Goal: Task Accomplishment & Management: Manage account settings

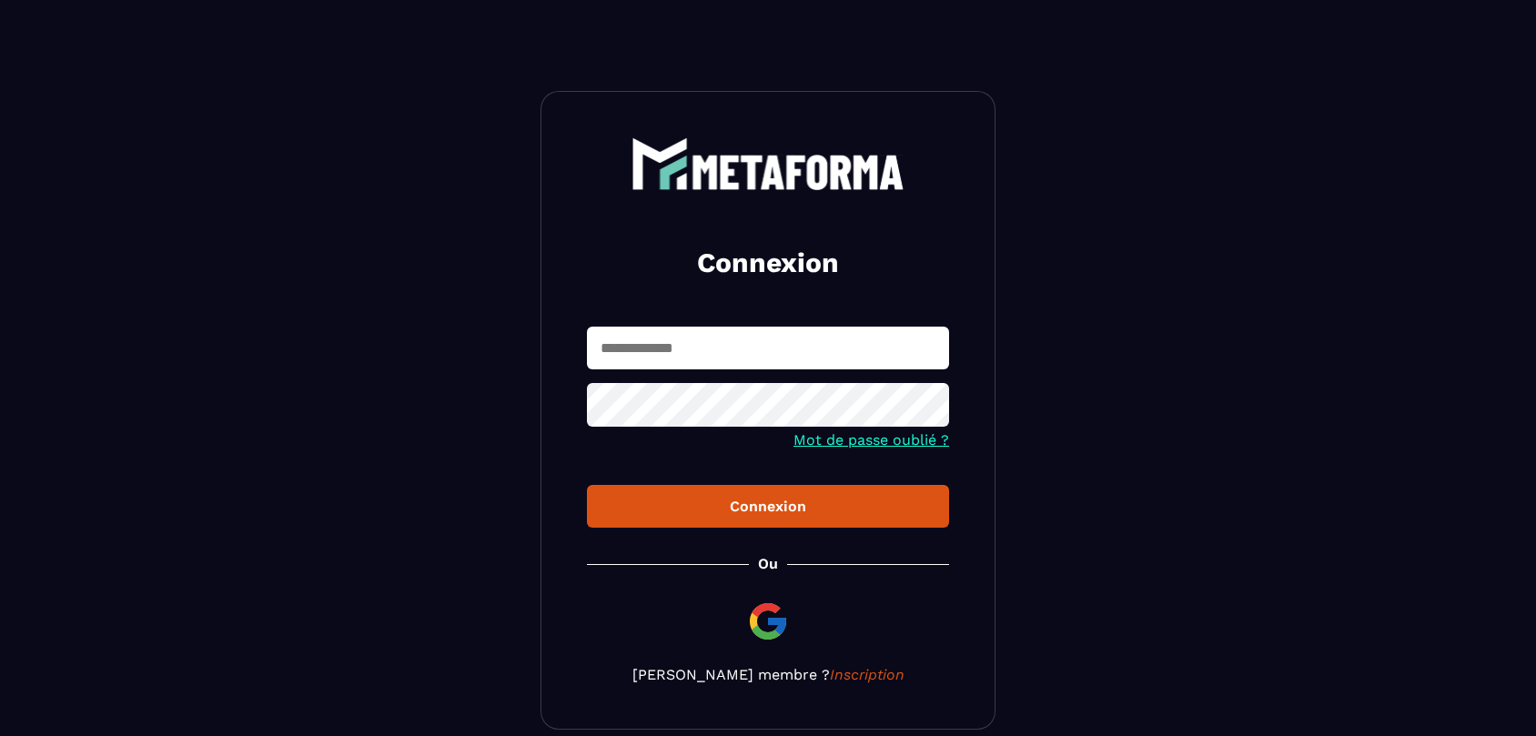
click at [710, 350] on input "text" at bounding box center [768, 348] width 362 height 43
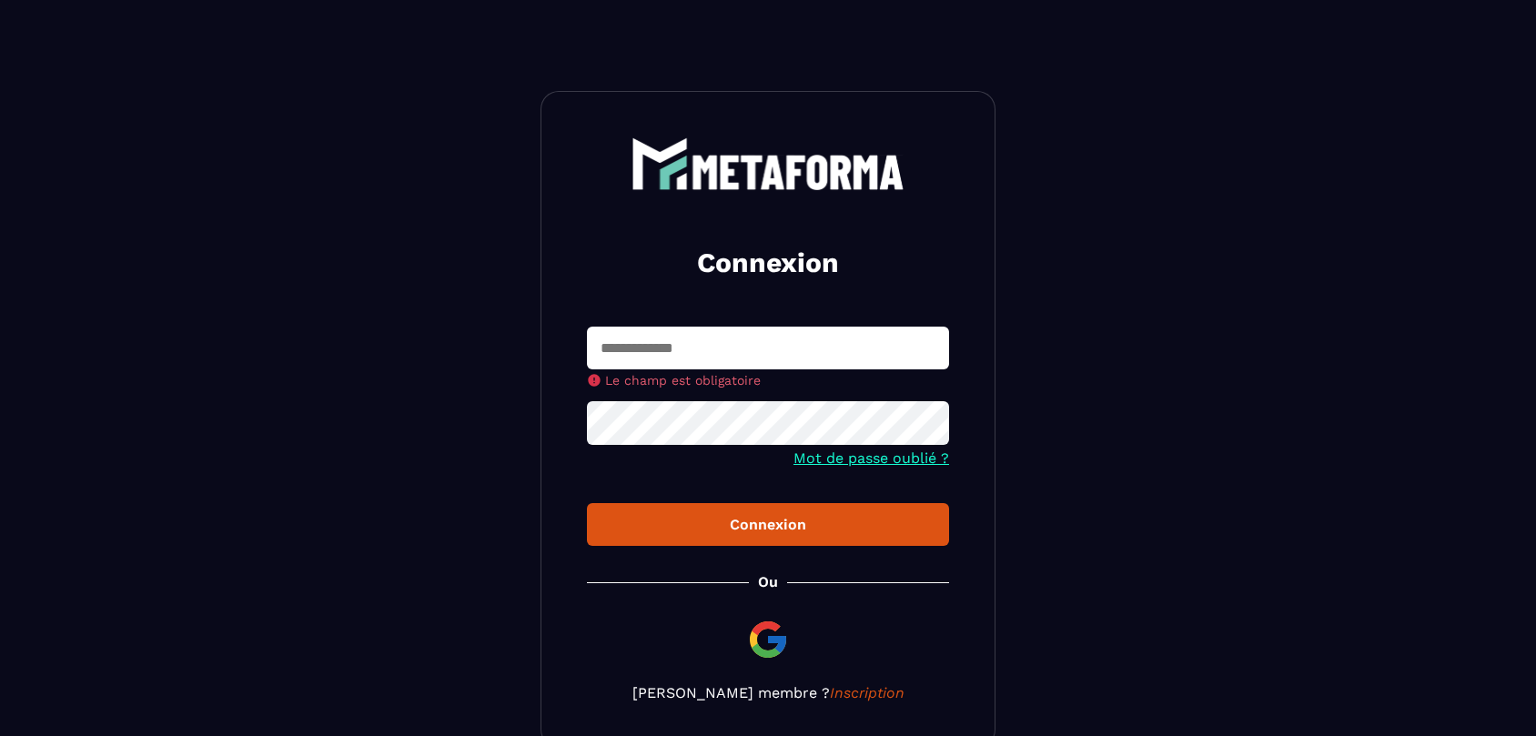
type input "**********"
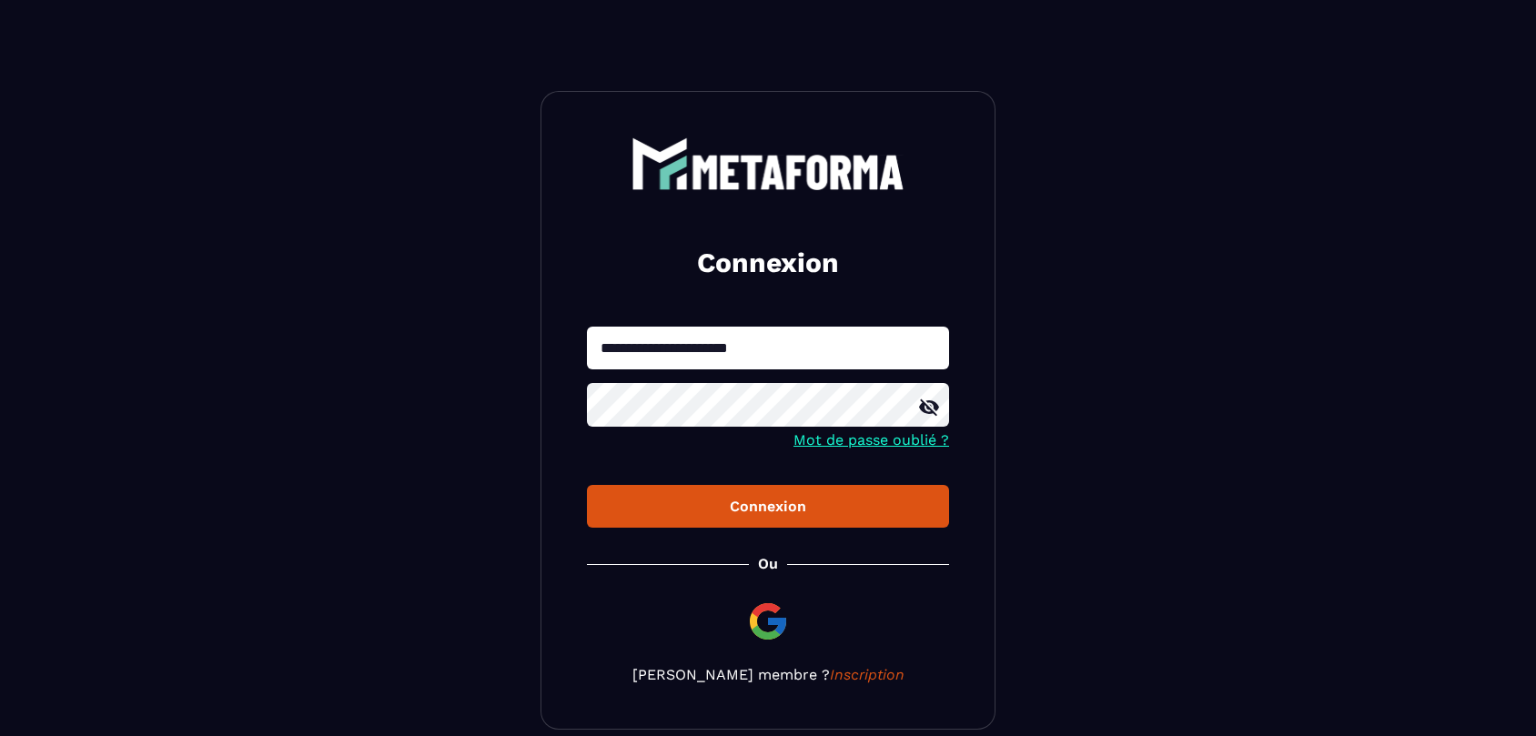
click at [862, 474] on form "**********" at bounding box center [768, 428] width 362 height 202
click at [852, 491] on button "Connexion" at bounding box center [768, 506] width 362 height 43
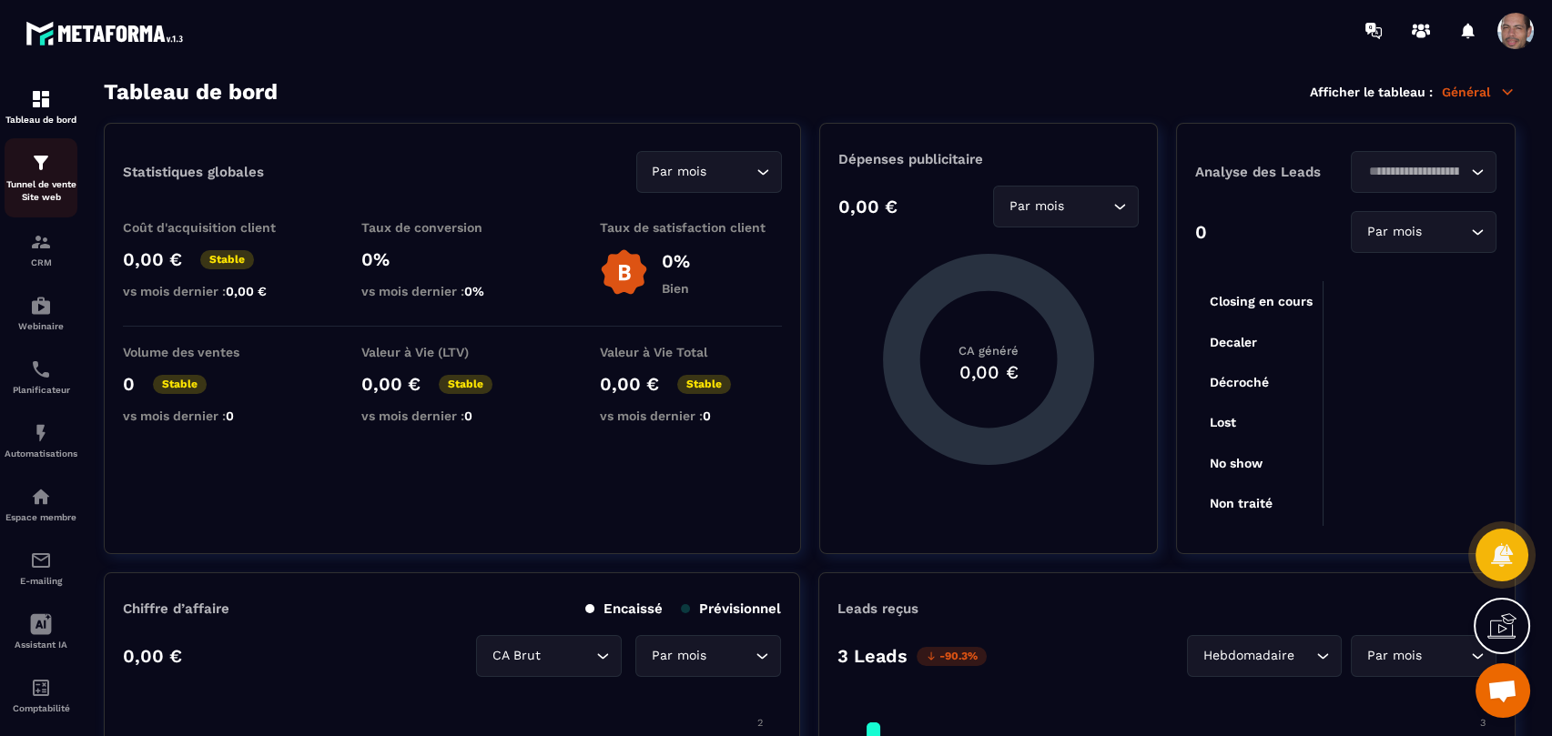
click at [46, 172] on img at bounding box center [41, 163] width 22 height 22
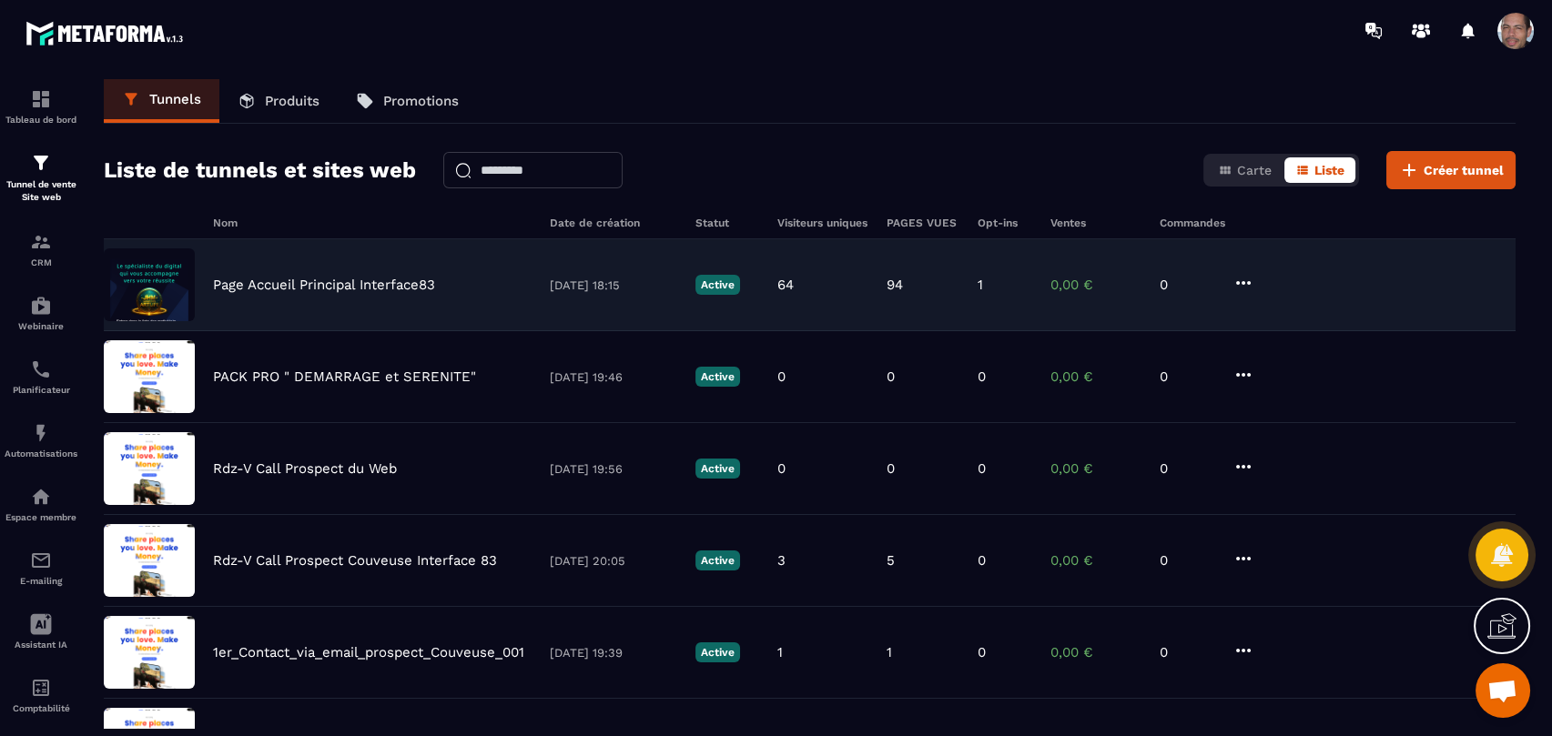
click at [360, 287] on p "Page Accueil Principal Interface83" at bounding box center [324, 285] width 222 height 16
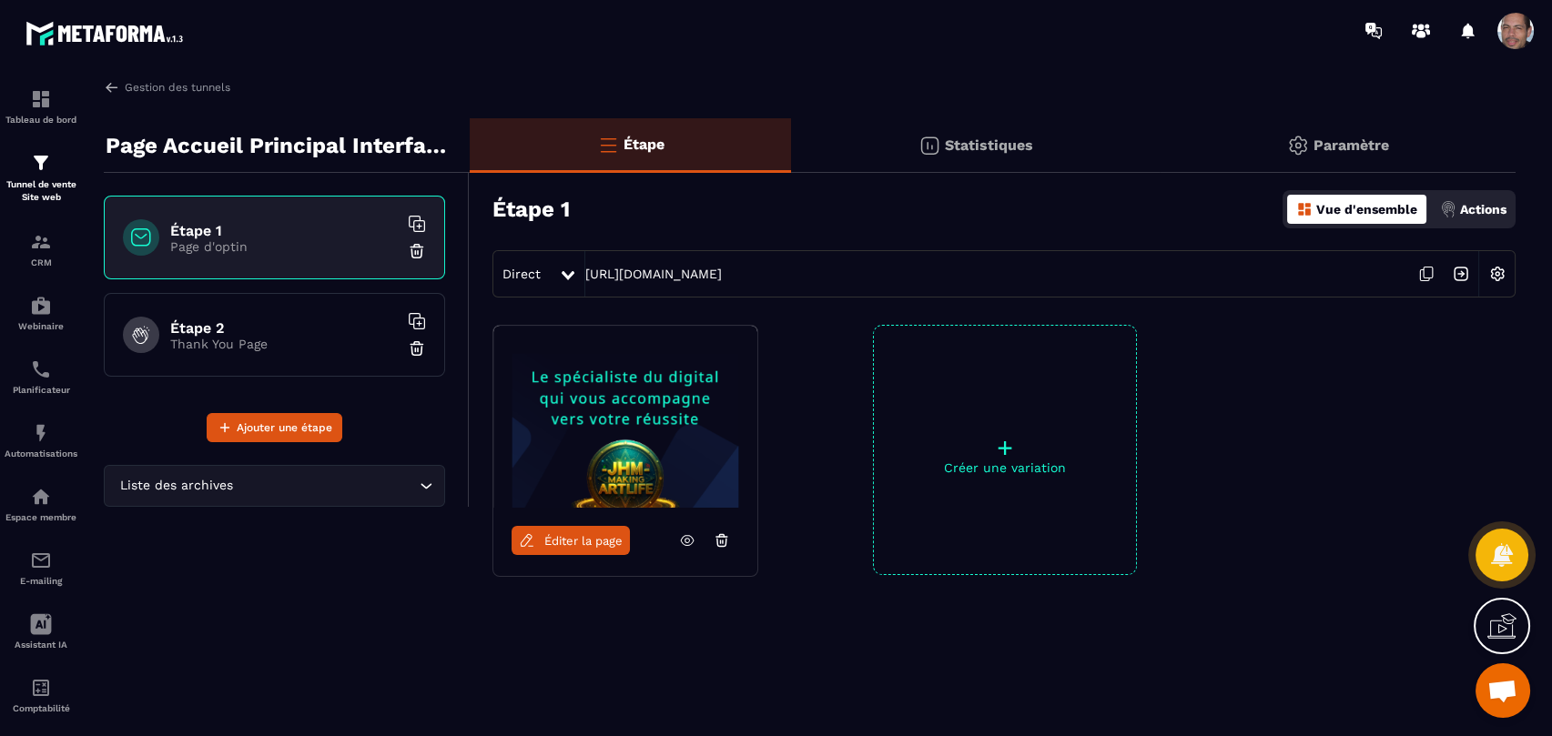
click at [668, 412] on img at bounding box center [625, 417] width 264 height 182
click at [1382, 208] on p "Vue d'ensemble" at bounding box center [1366, 209] width 101 height 15
click at [1341, 209] on p "Vue d'ensemble" at bounding box center [1366, 209] width 101 height 15
click at [600, 447] on img at bounding box center [625, 417] width 264 height 182
click at [983, 147] on p "Statistiques" at bounding box center [989, 145] width 88 height 17
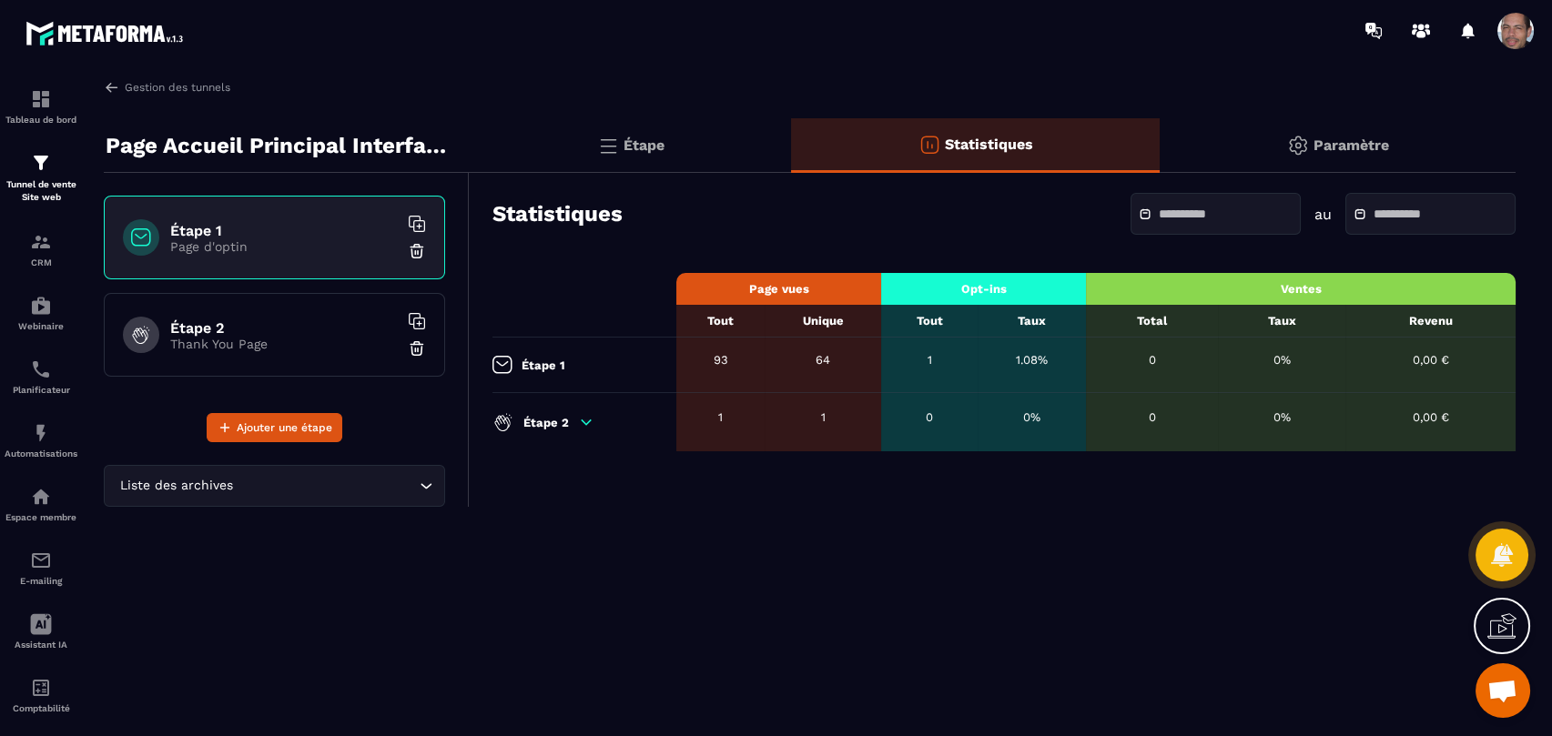
click at [579, 420] on icon at bounding box center [586, 422] width 16 height 16
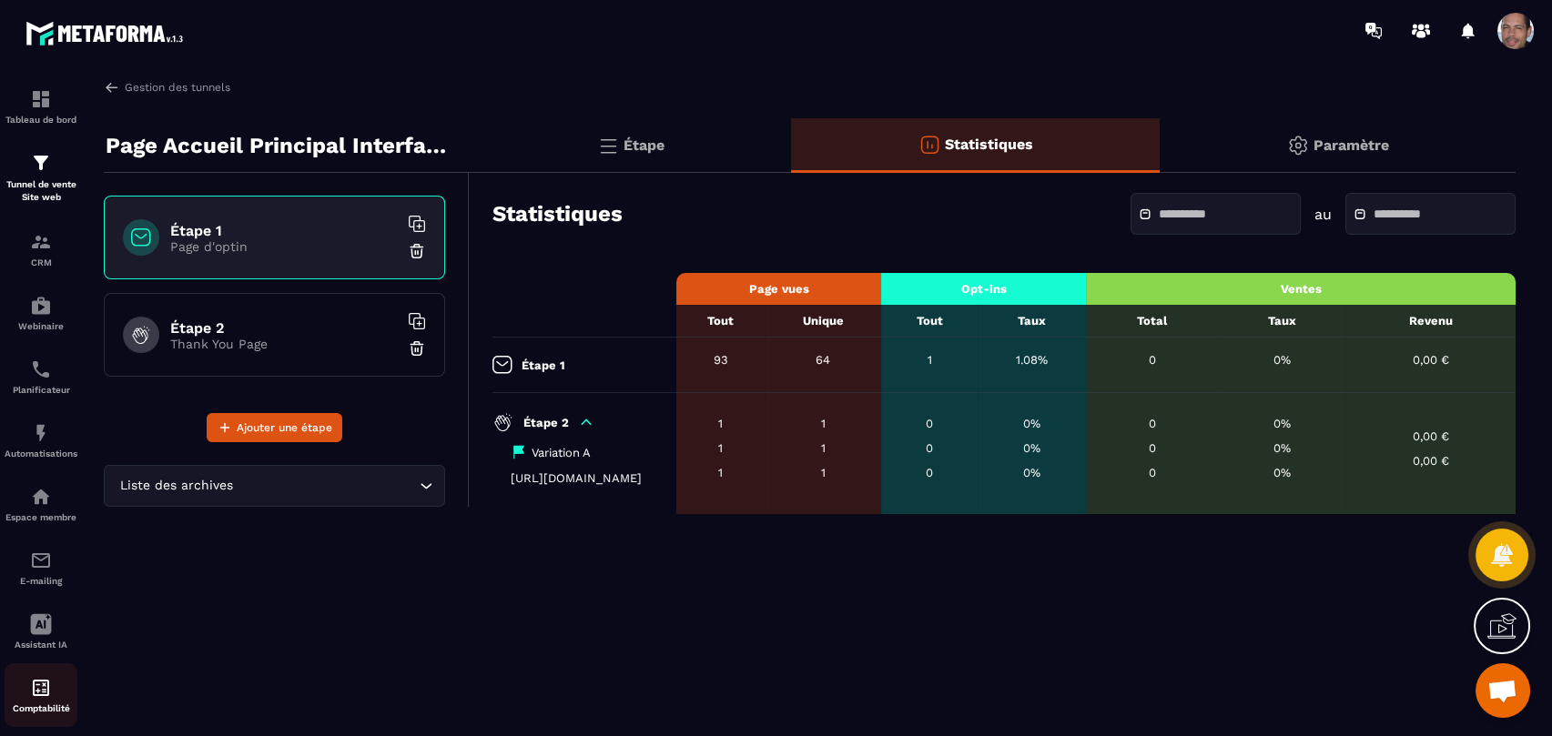
scroll to position [25, 0]
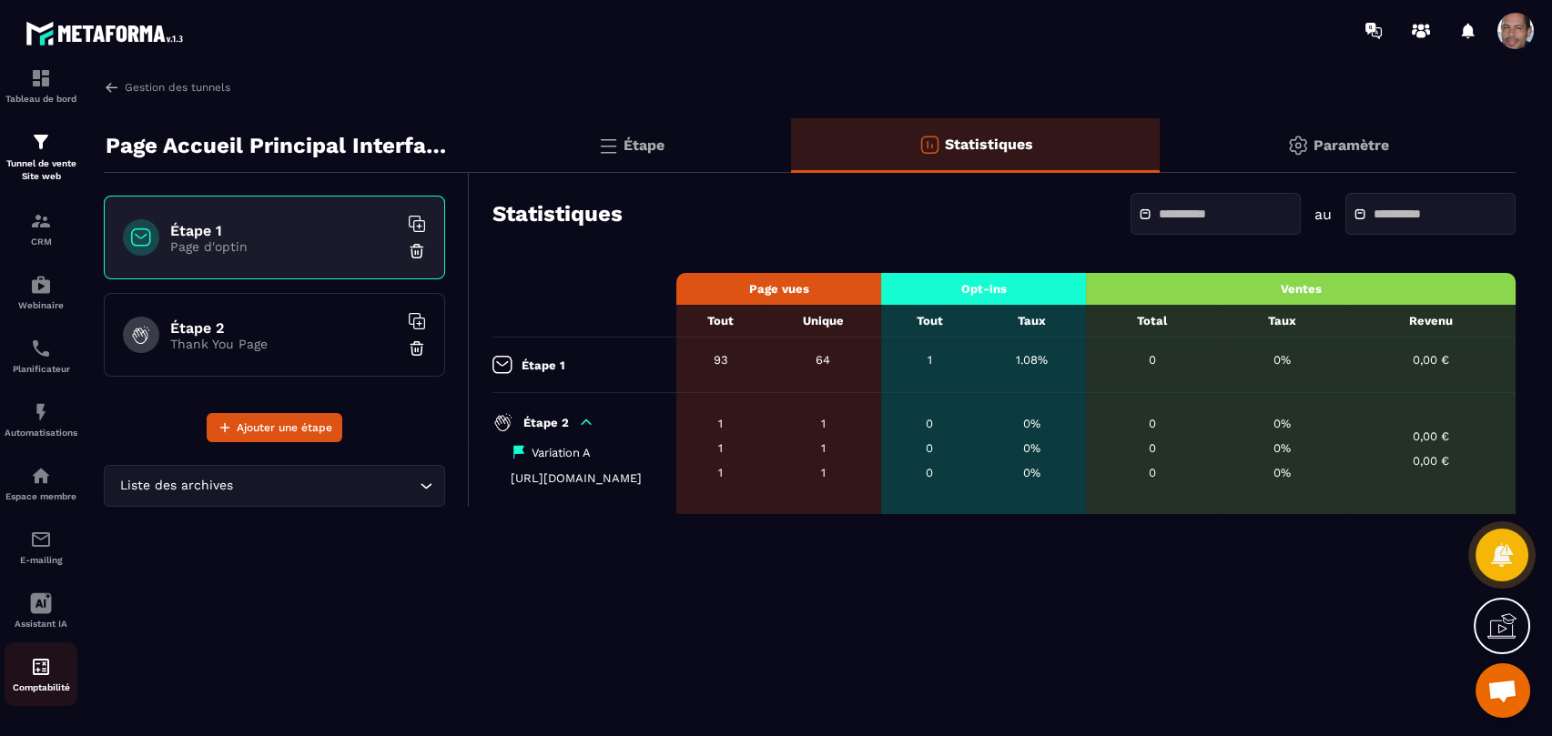
click at [46, 674] on img at bounding box center [41, 667] width 22 height 22
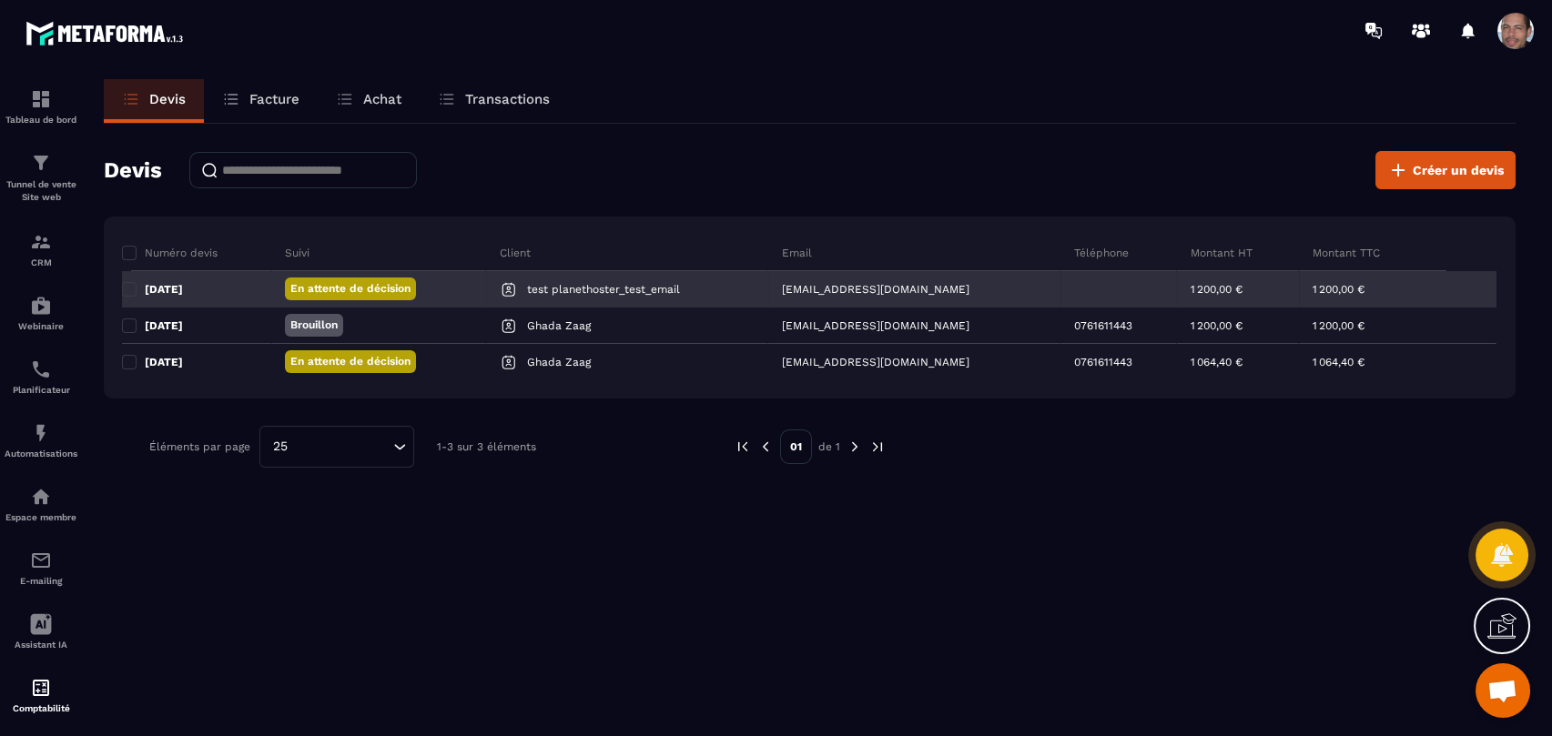
click at [386, 287] on p "En attente de décision" at bounding box center [350, 288] width 120 height 15
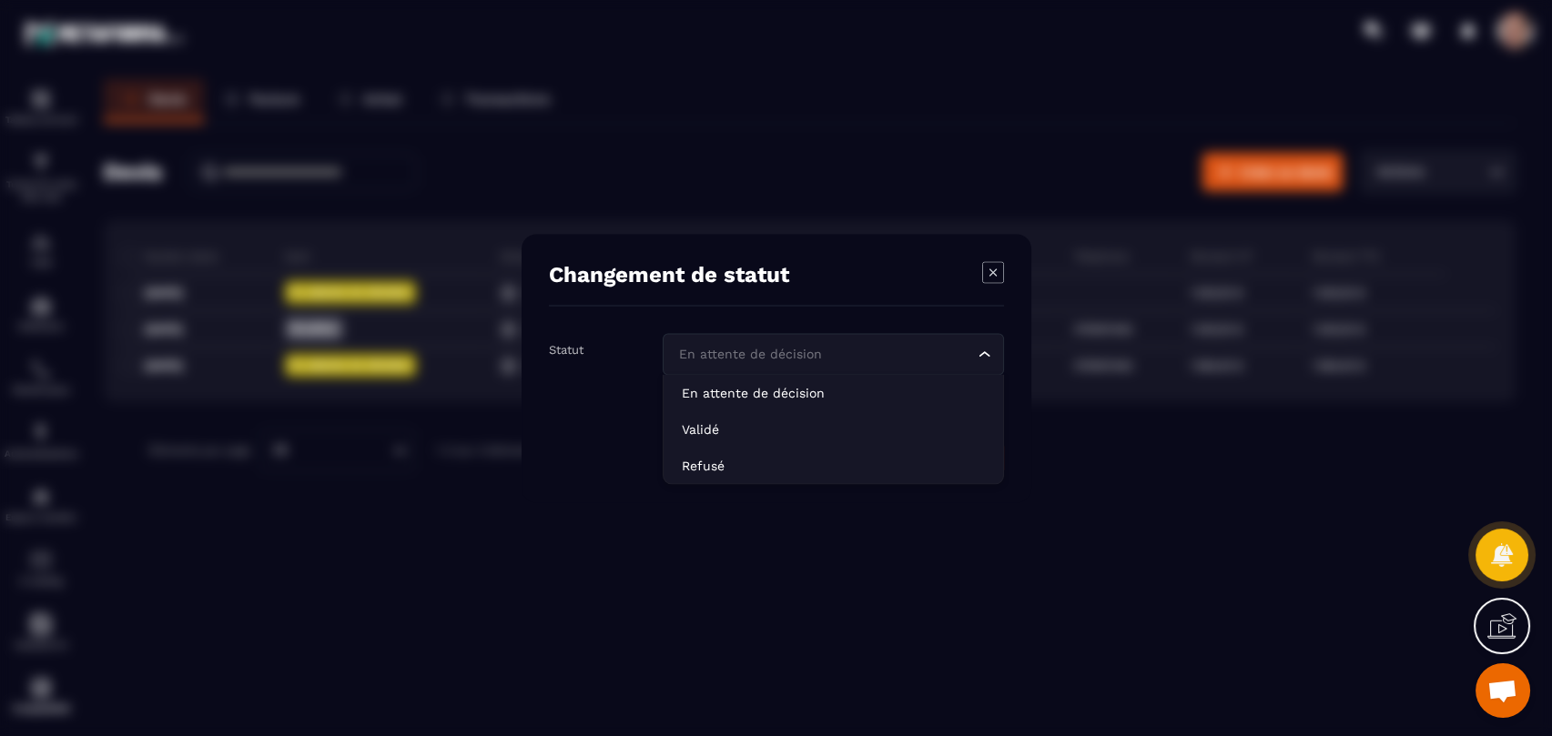
click at [979, 352] on icon "Search for option" at bounding box center [985, 354] width 18 height 18
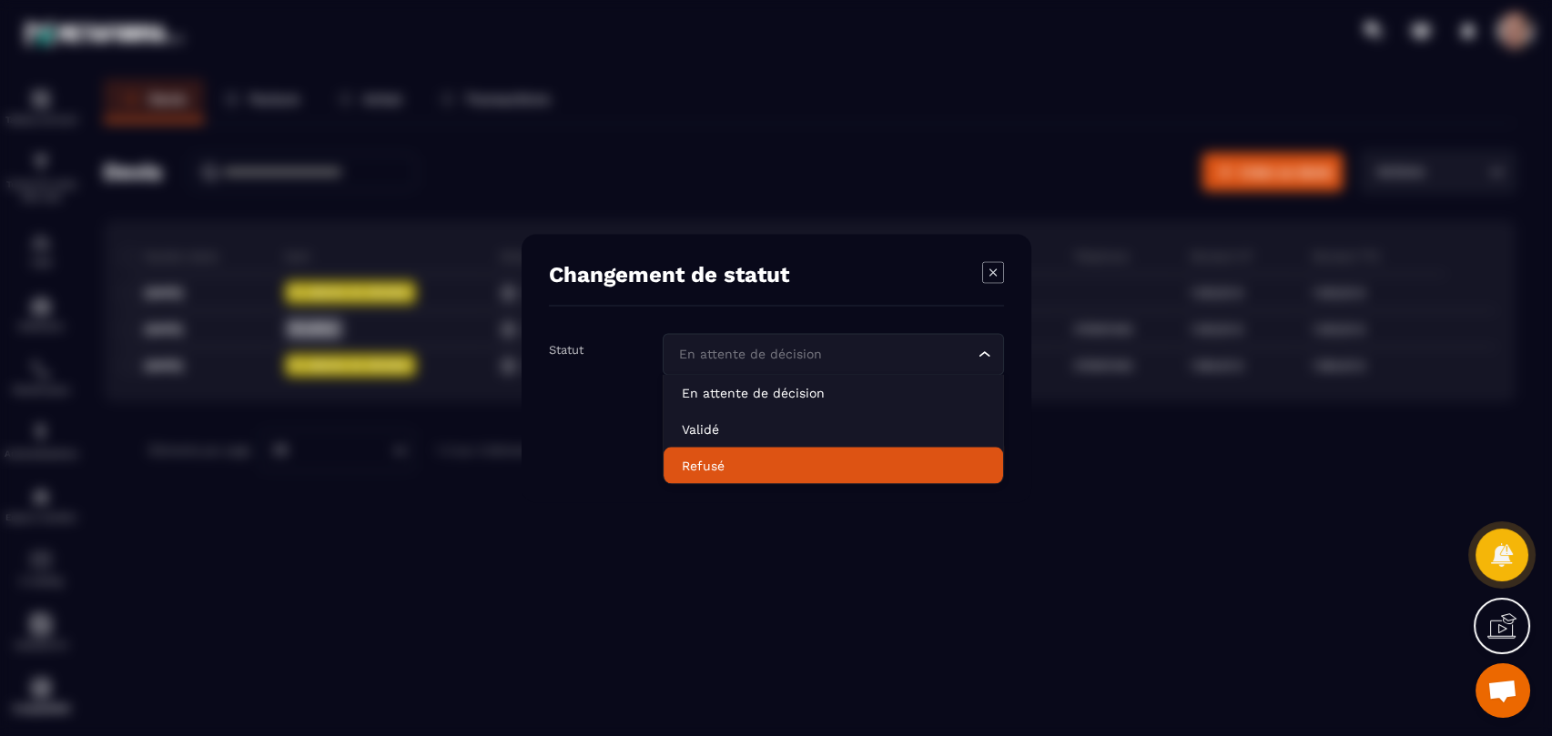
click at [850, 469] on p "Refusé" at bounding box center [833, 465] width 303 height 18
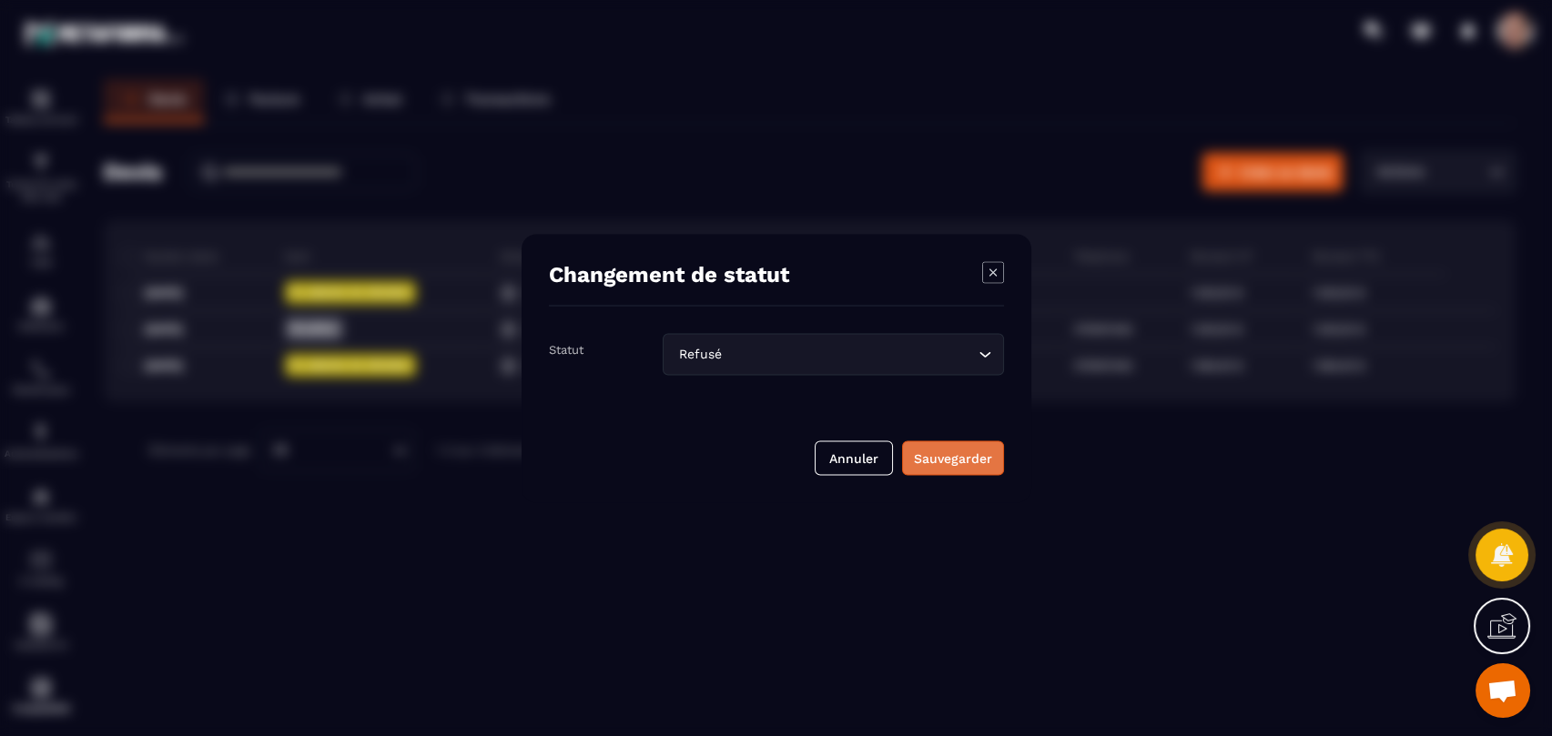
click at [955, 458] on div "Sauvegarder" at bounding box center [953, 458] width 78 height 18
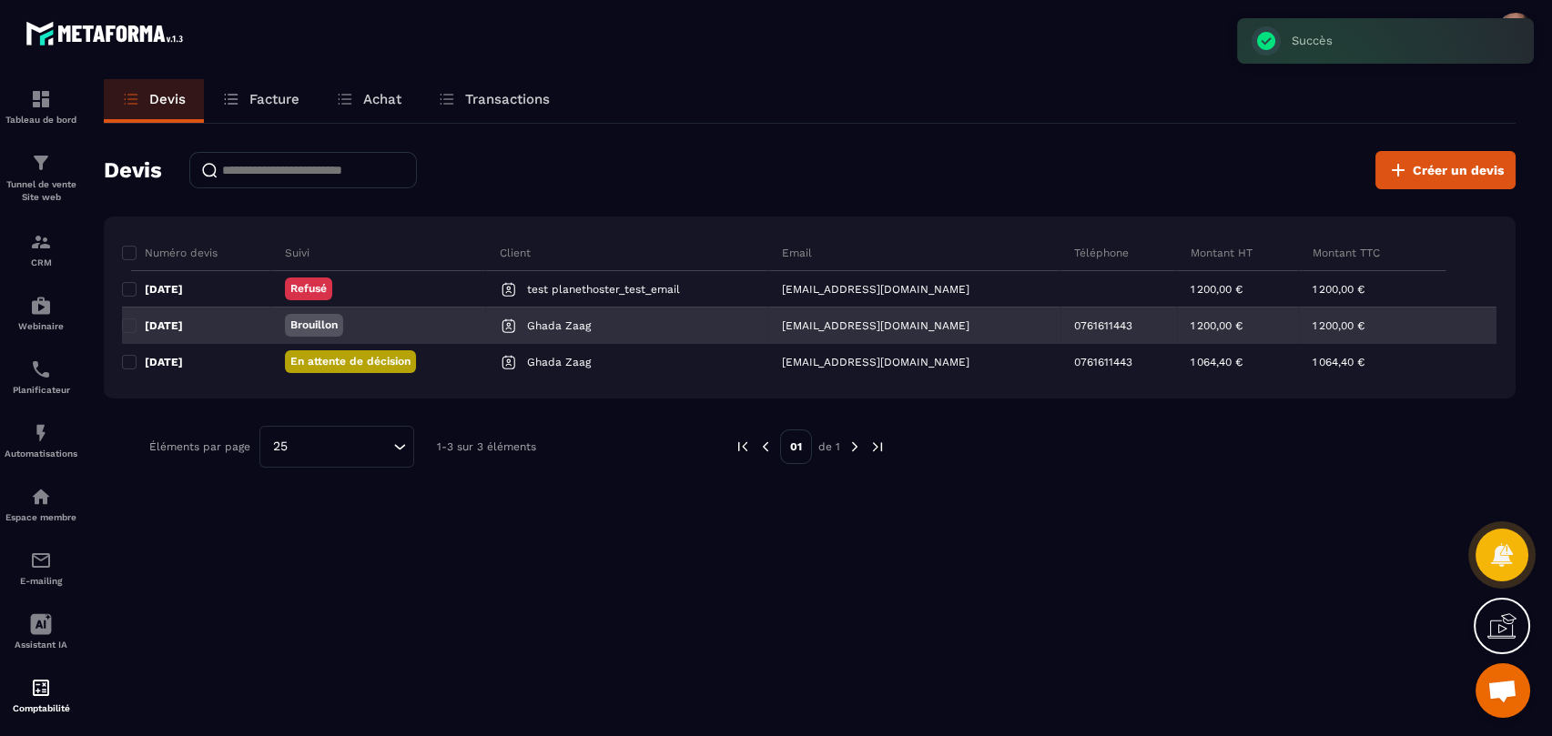
click at [327, 326] on p "Brouillon" at bounding box center [313, 325] width 47 height 15
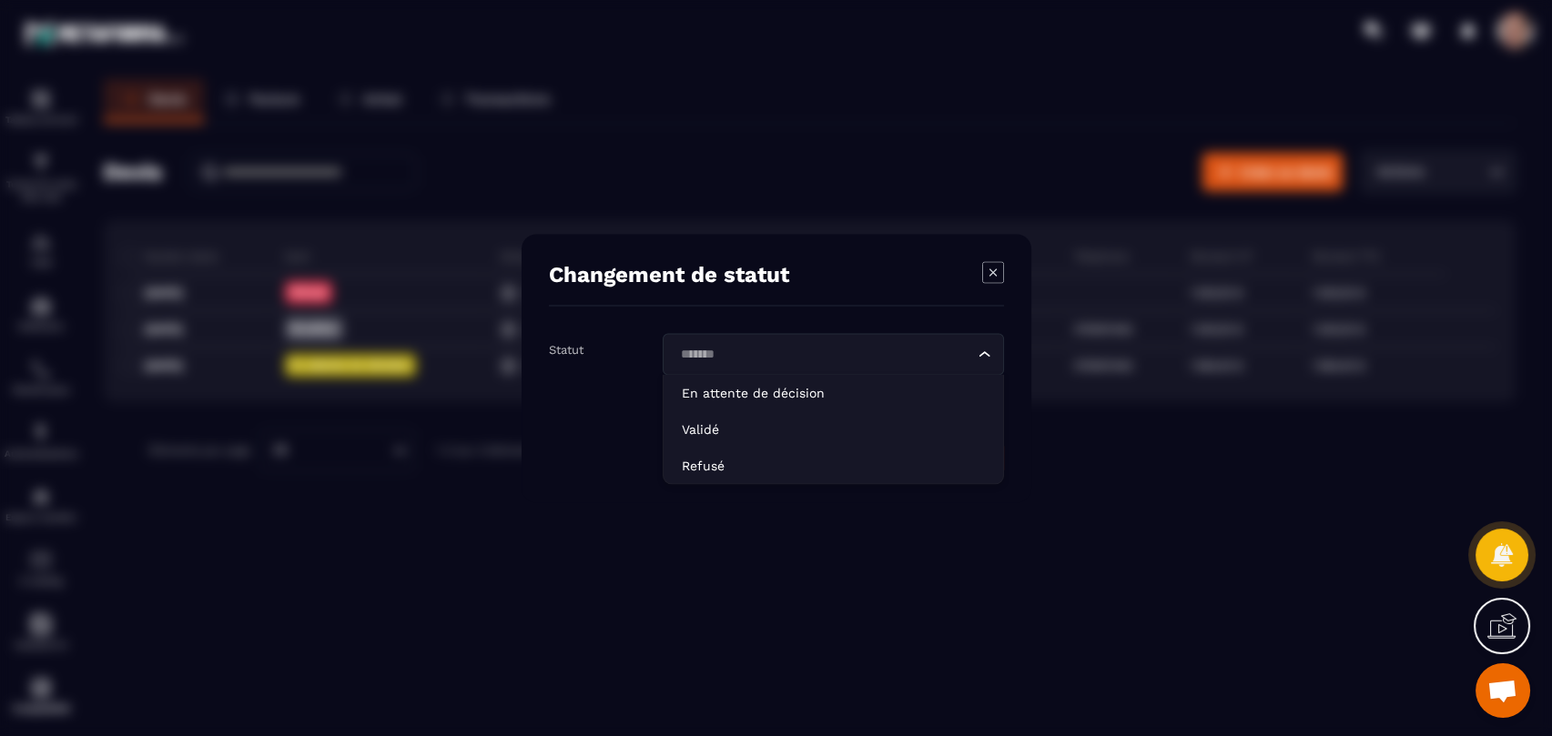
click at [828, 357] on input "Search for option" at bounding box center [823, 354] width 299 height 20
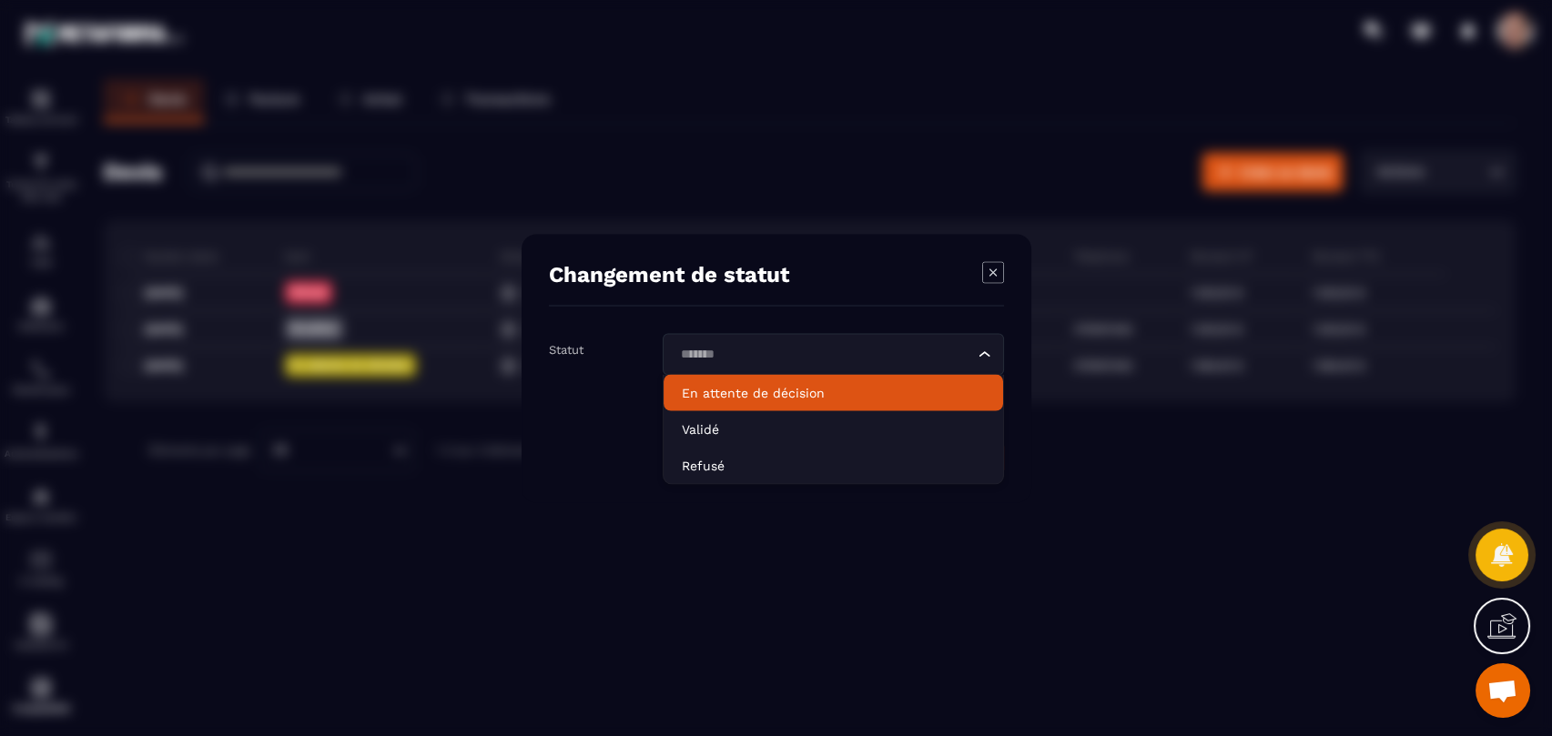
click at [845, 395] on p "En attente de décision" at bounding box center [833, 392] width 303 height 18
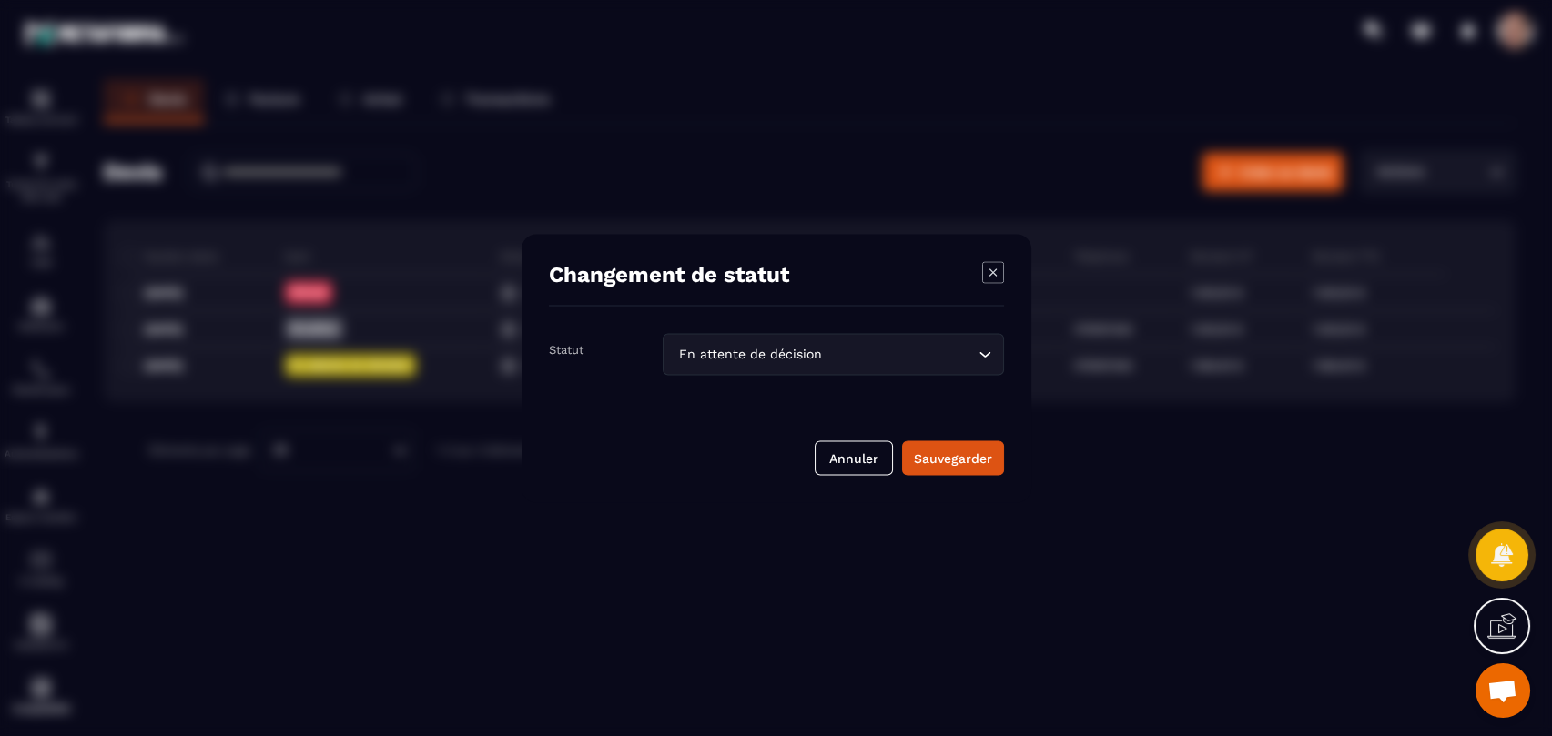
click at [945, 452] on div "Sauvegarder" at bounding box center [953, 458] width 78 height 18
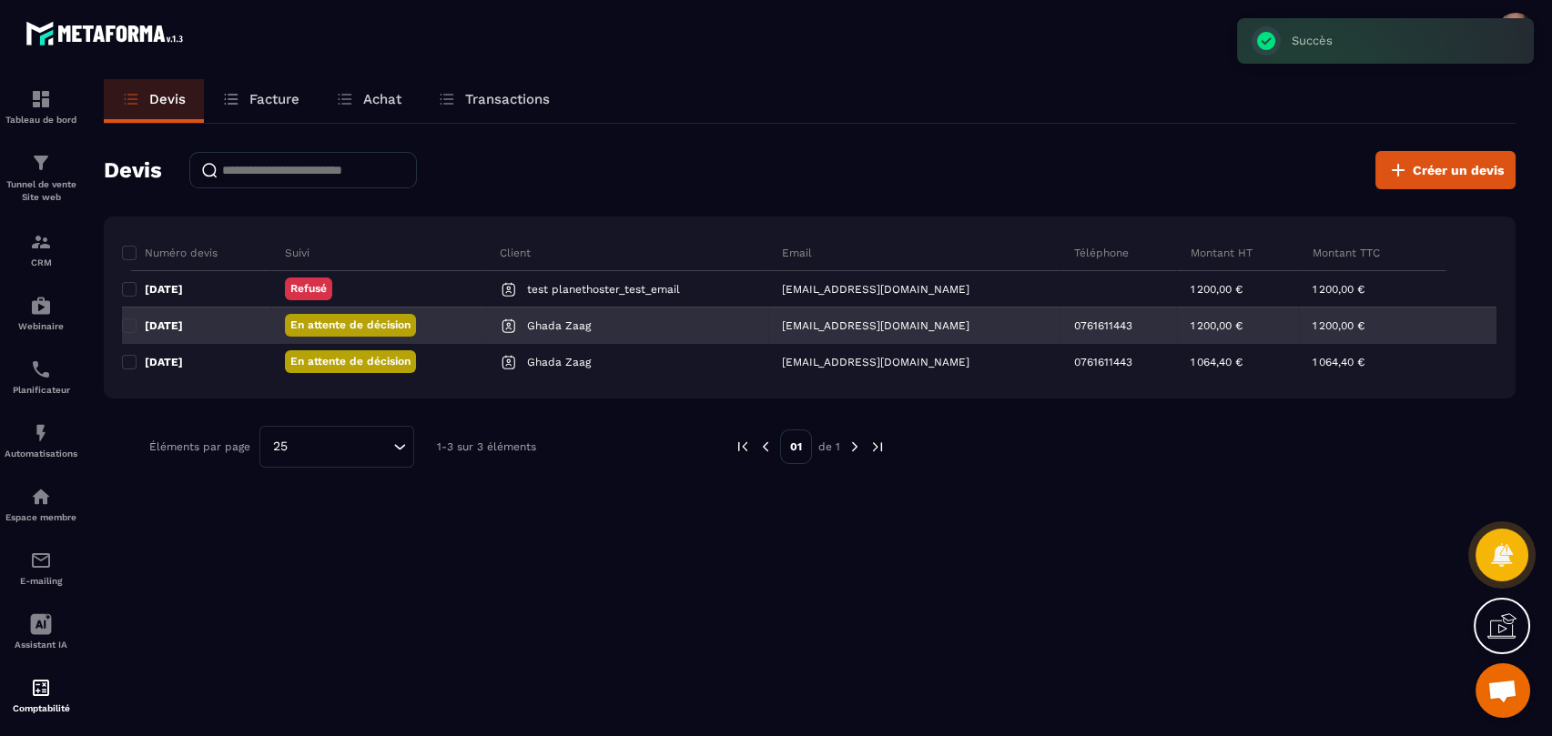
click at [410, 324] on p "En attente de décision" at bounding box center [350, 325] width 120 height 15
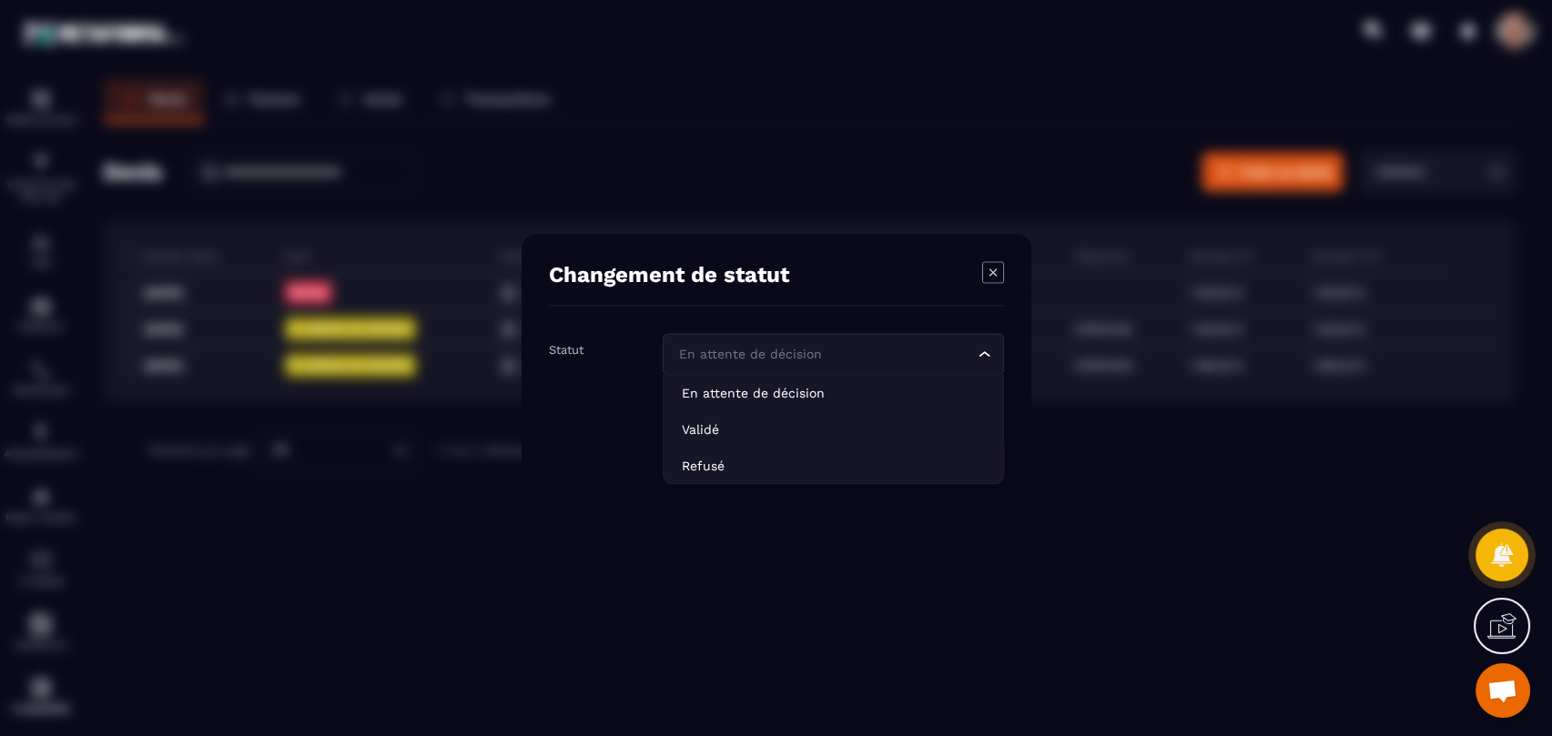
click at [919, 348] on input "Search for option" at bounding box center [823, 354] width 299 height 20
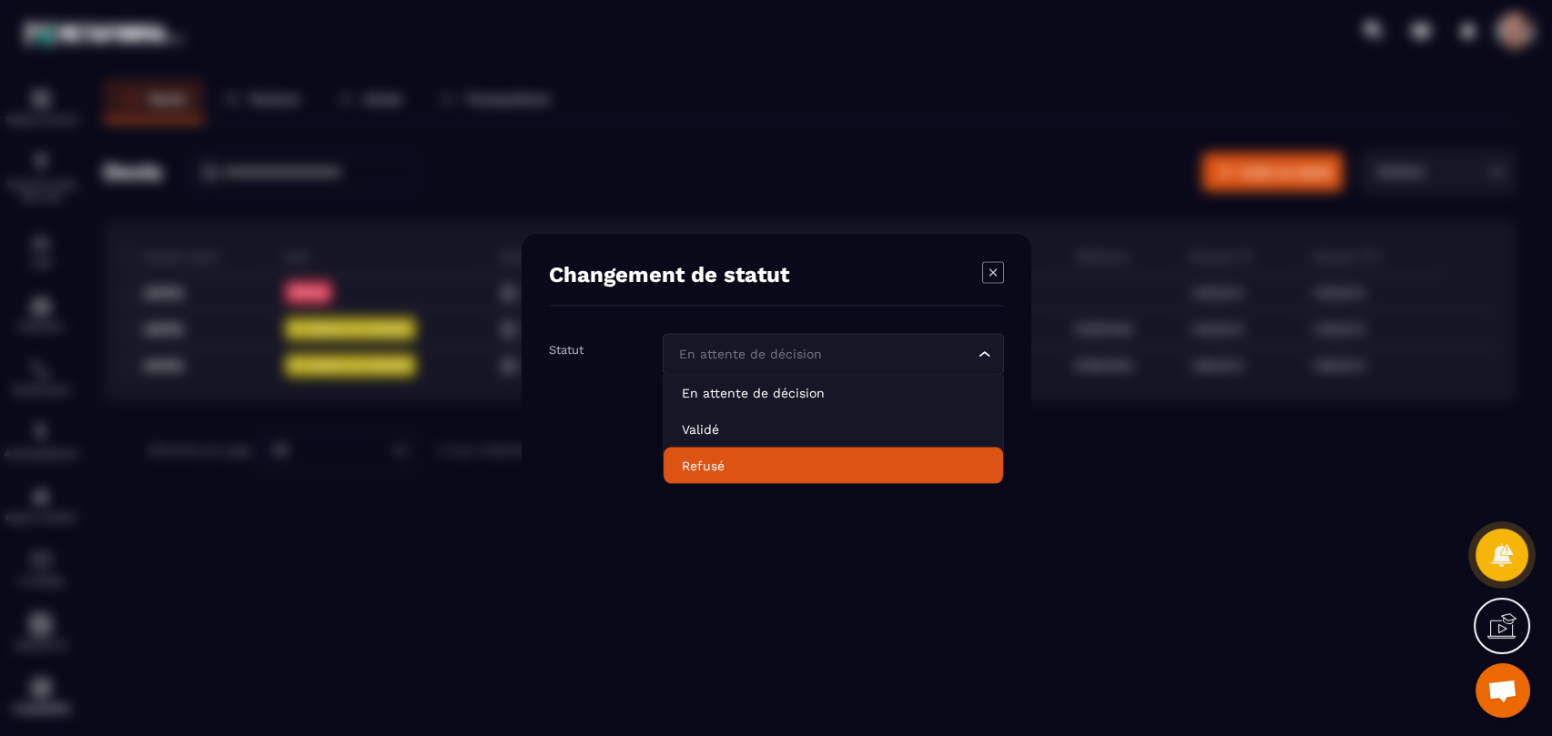
click at [788, 453] on li "Refusé" at bounding box center [832, 465] width 339 height 36
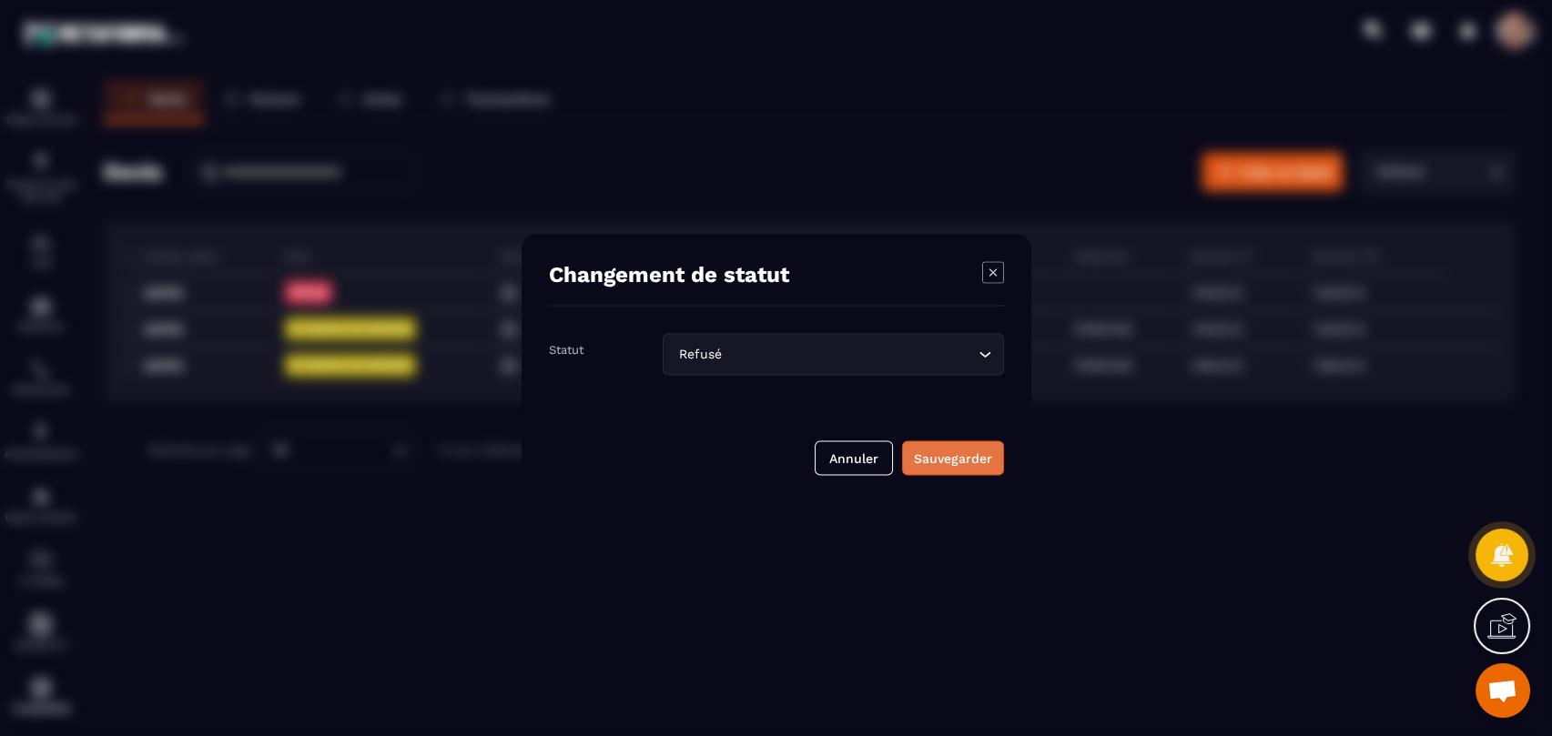
drag, startPoint x: 970, startPoint y: 457, endPoint x: 873, endPoint y: 481, distance: 100.4
click at [969, 458] on div "Sauvegarder" at bounding box center [953, 458] width 78 height 18
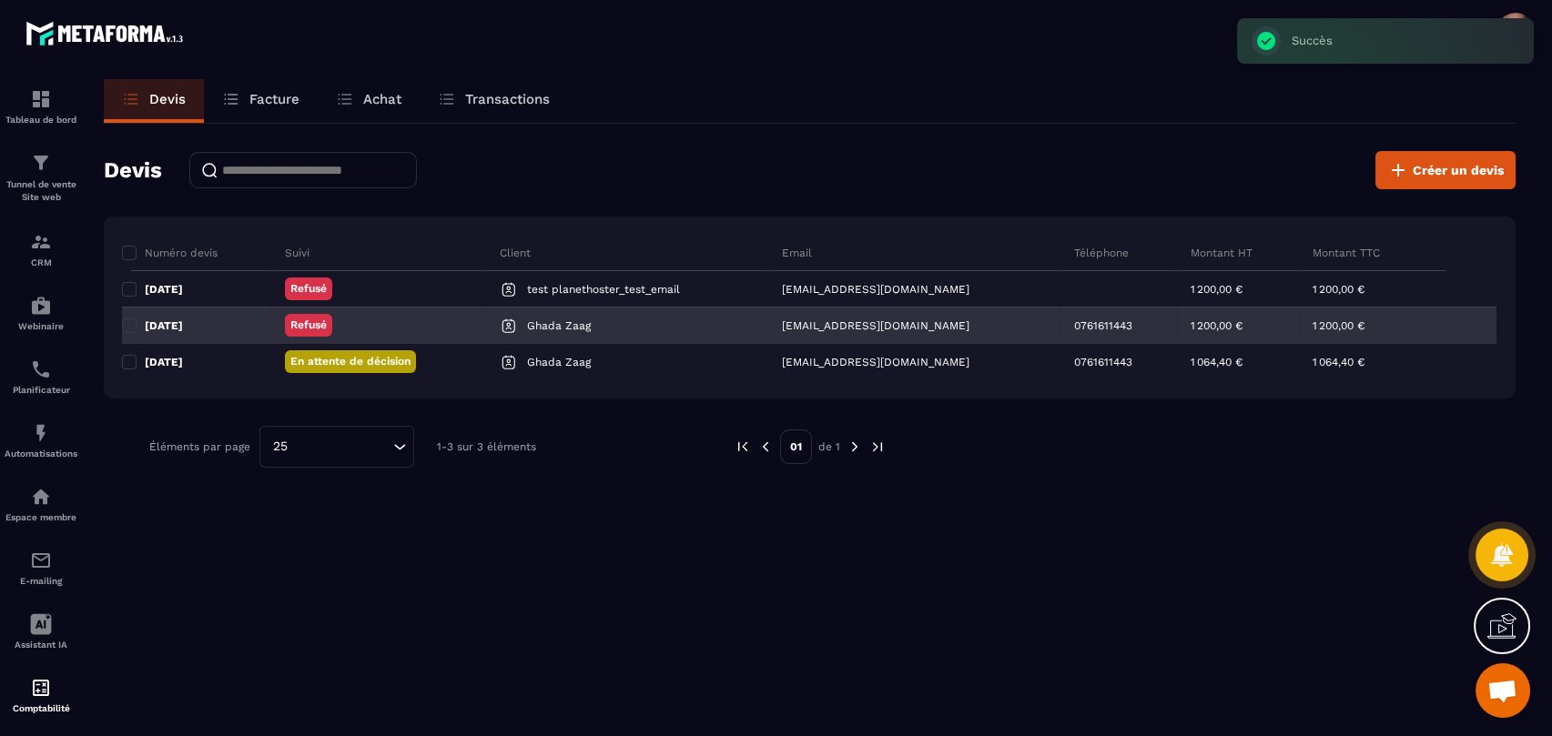
click at [319, 321] on p "Refusé" at bounding box center [308, 325] width 36 height 15
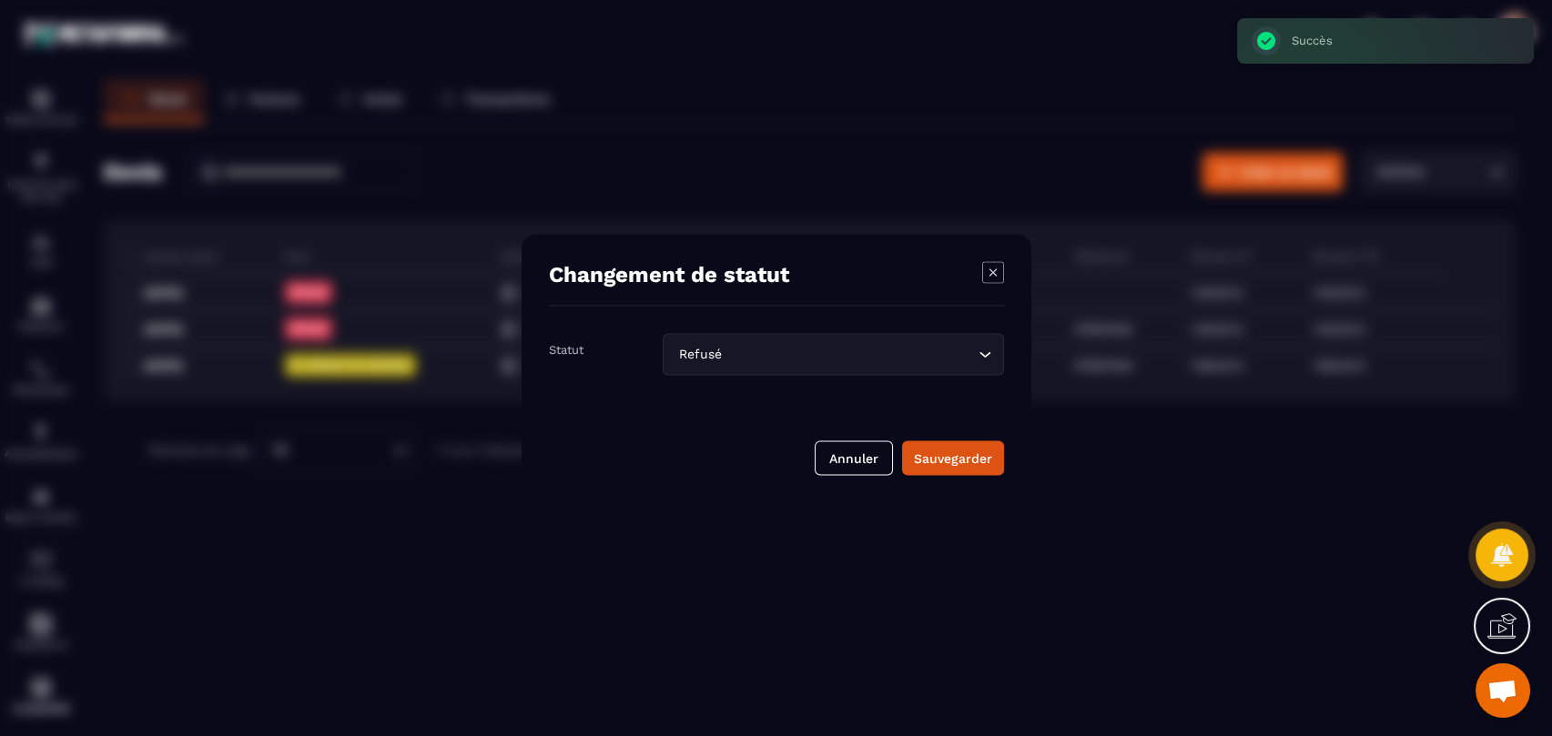
click at [774, 354] on input "Search for option" at bounding box center [849, 354] width 248 height 20
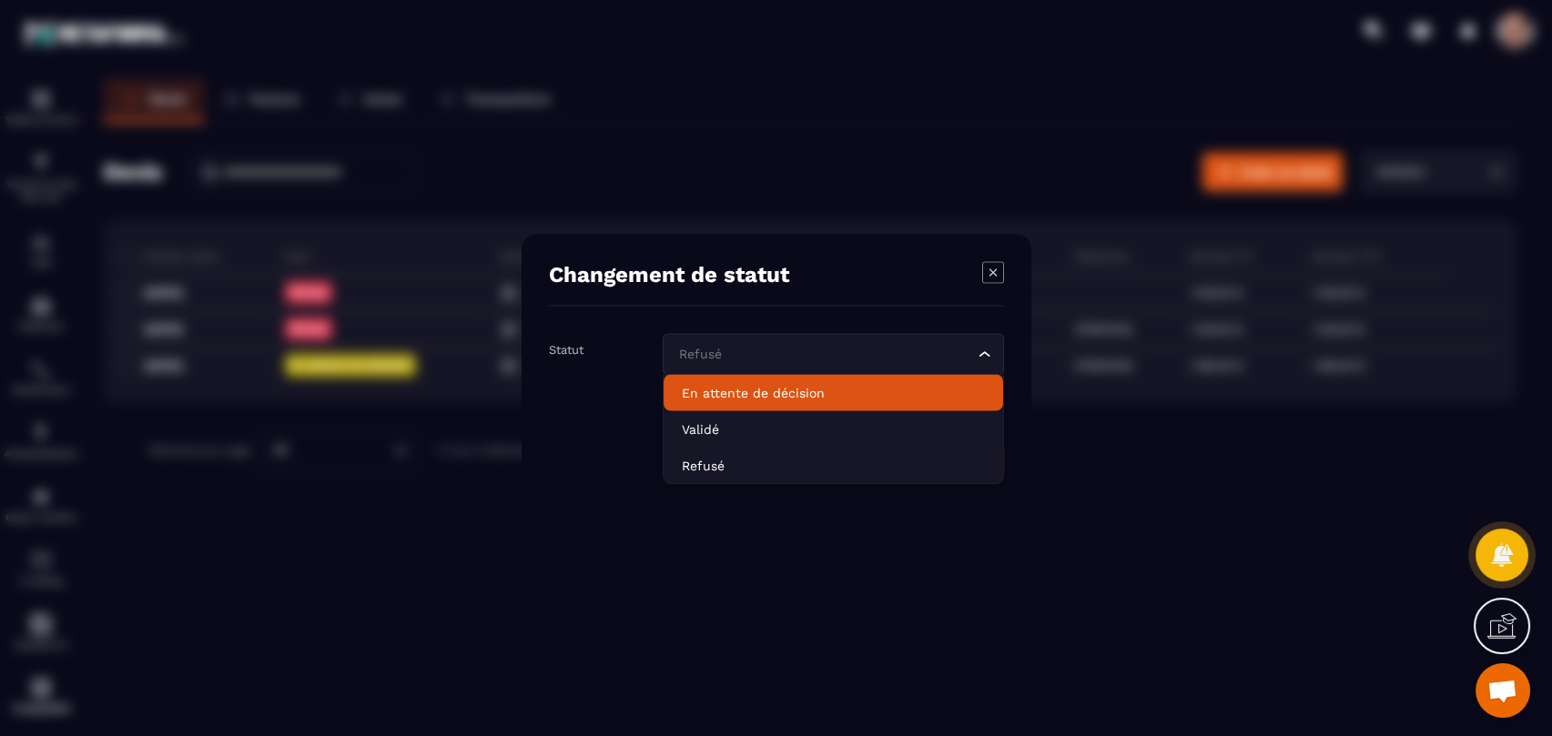
click at [792, 397] on p "En attente de décision" at bounding box center [833, 392] width 303 height 18
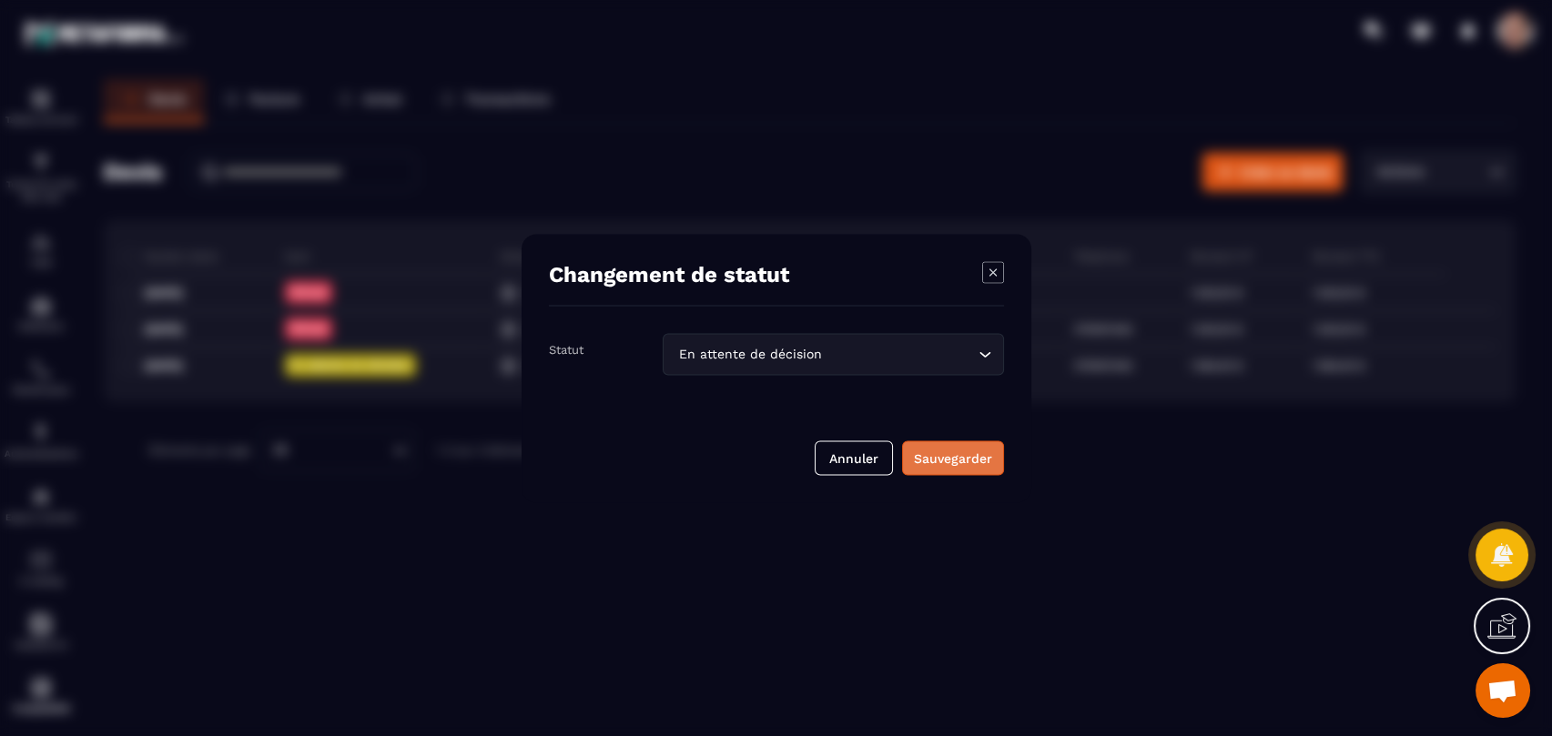
click at [976, 454] on div "Sauvegarder" at bounding box center [953, 458] width 78 height 18
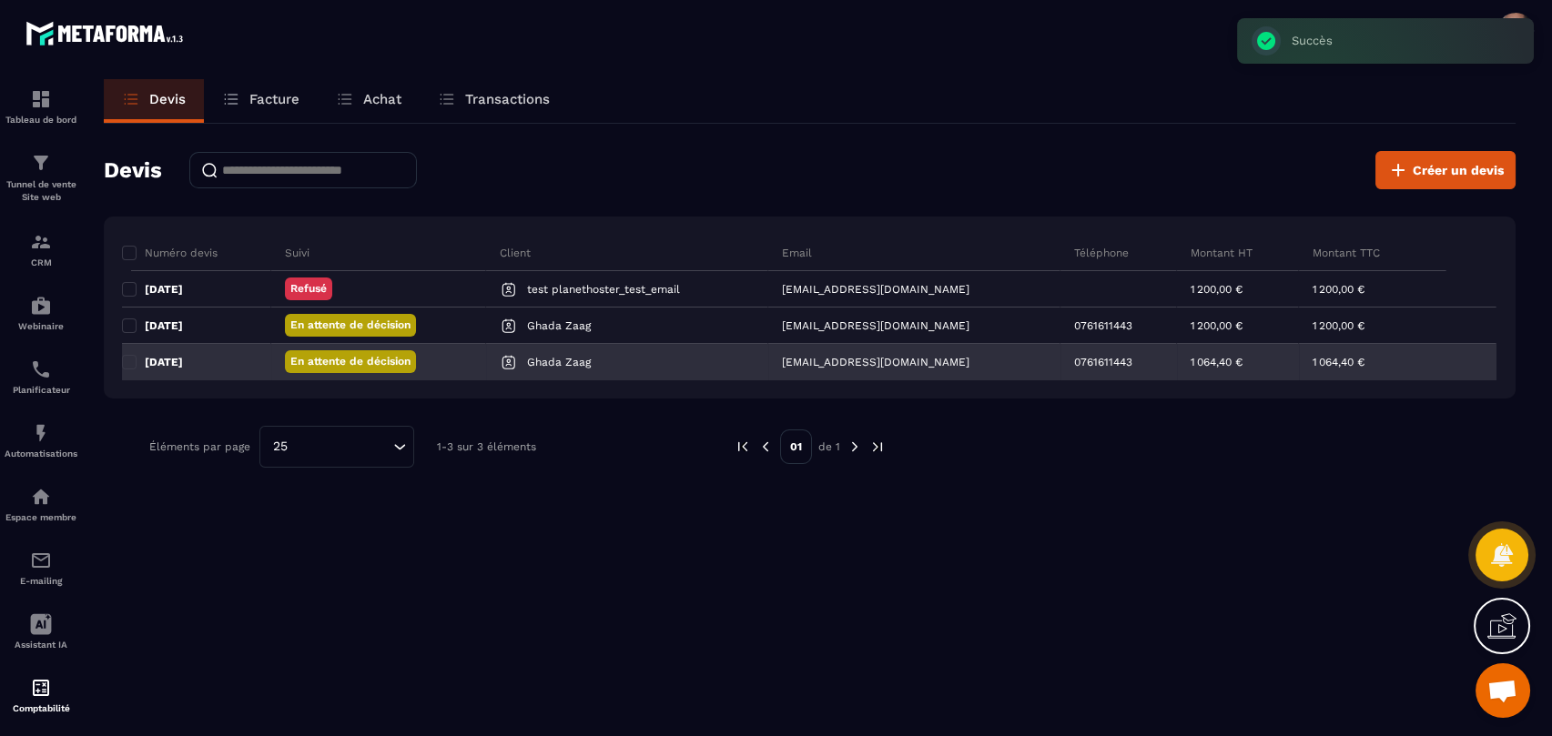
click at [400, 359] on p "En attente de décision" at bounding box center [350, 361] width 120 height 15
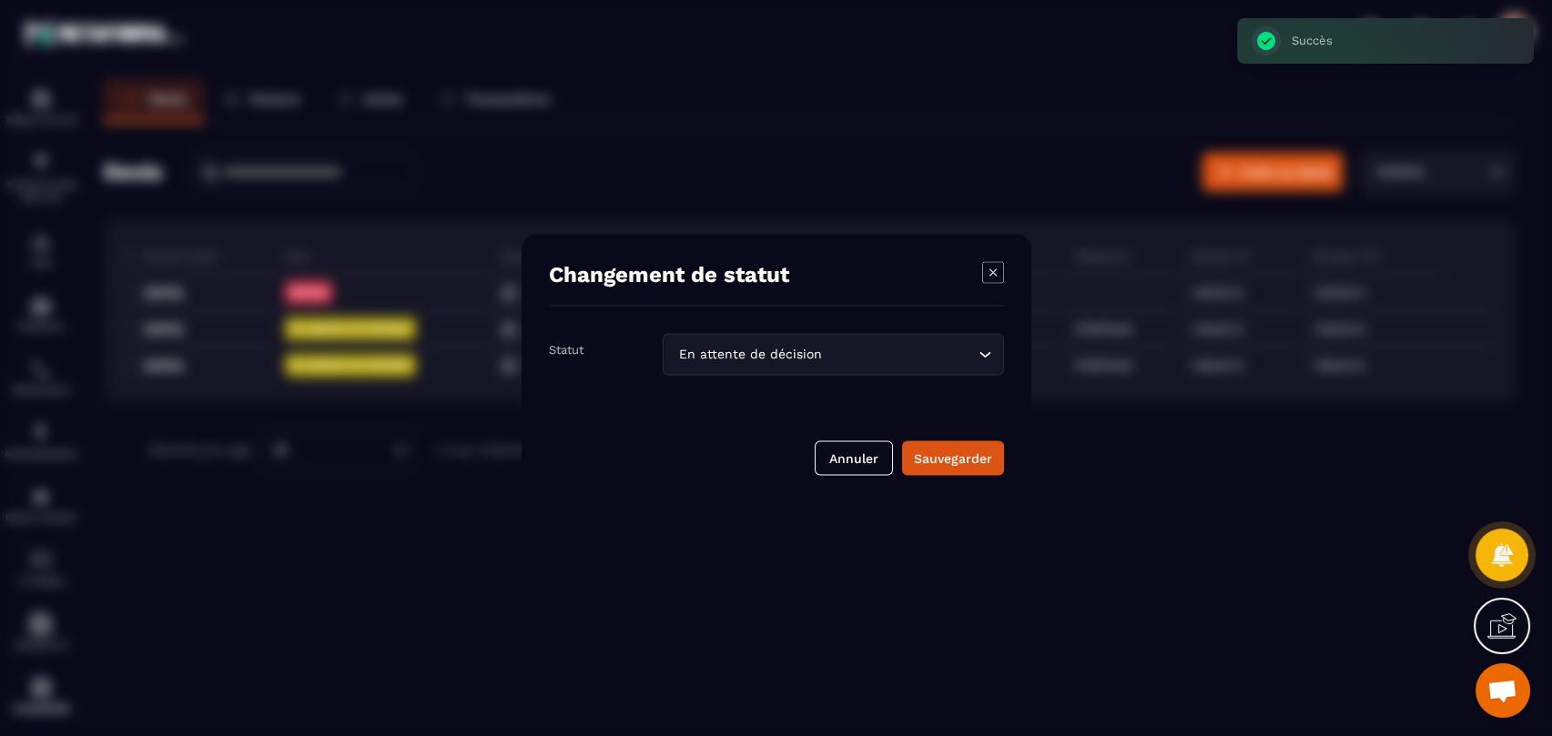
click at [776, 356] on div "En attente de décision" at bounding box center [824, 354] width 303 height 20
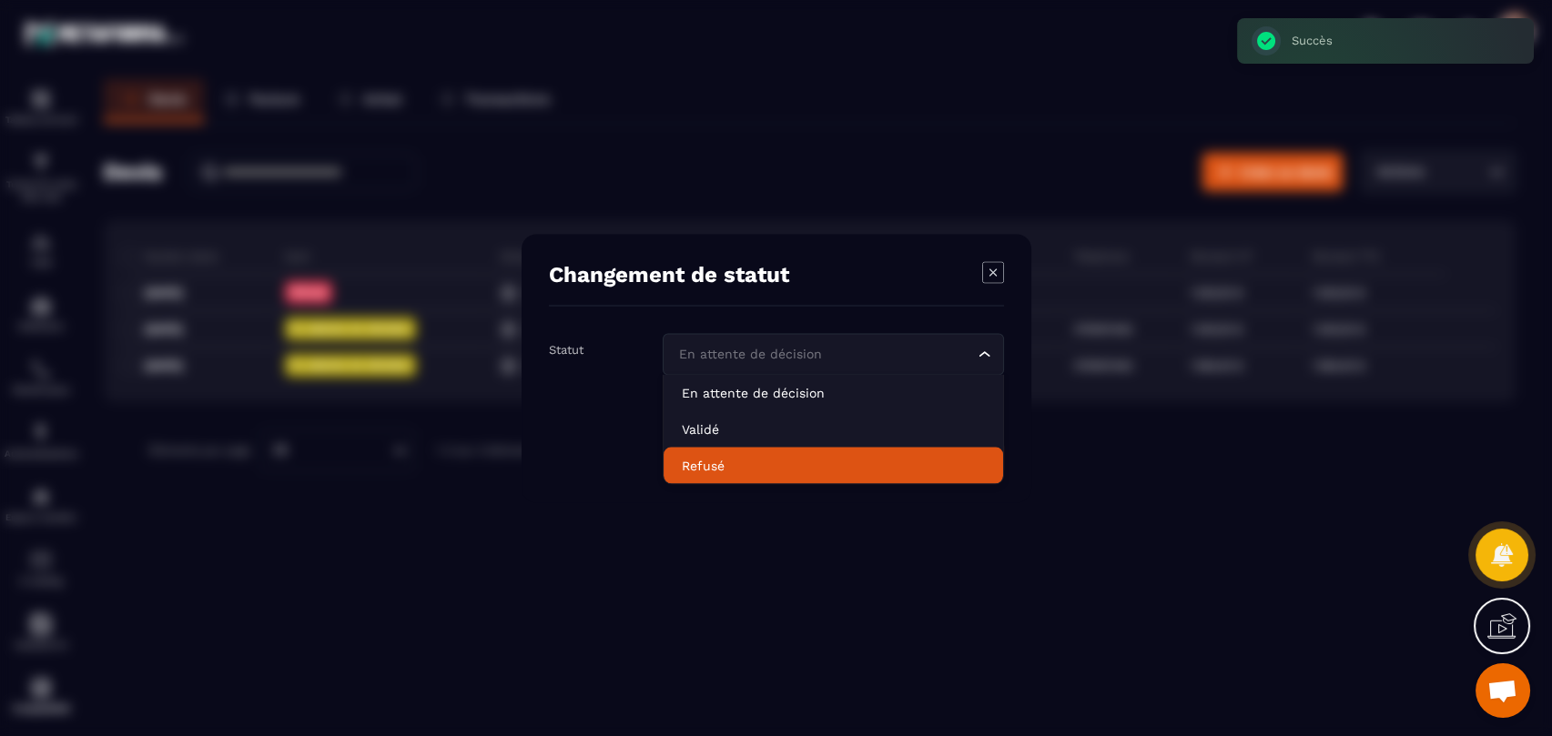
click at [734, 458] on p "Refusé" at bounding box center [833, 465] width 303 height 18
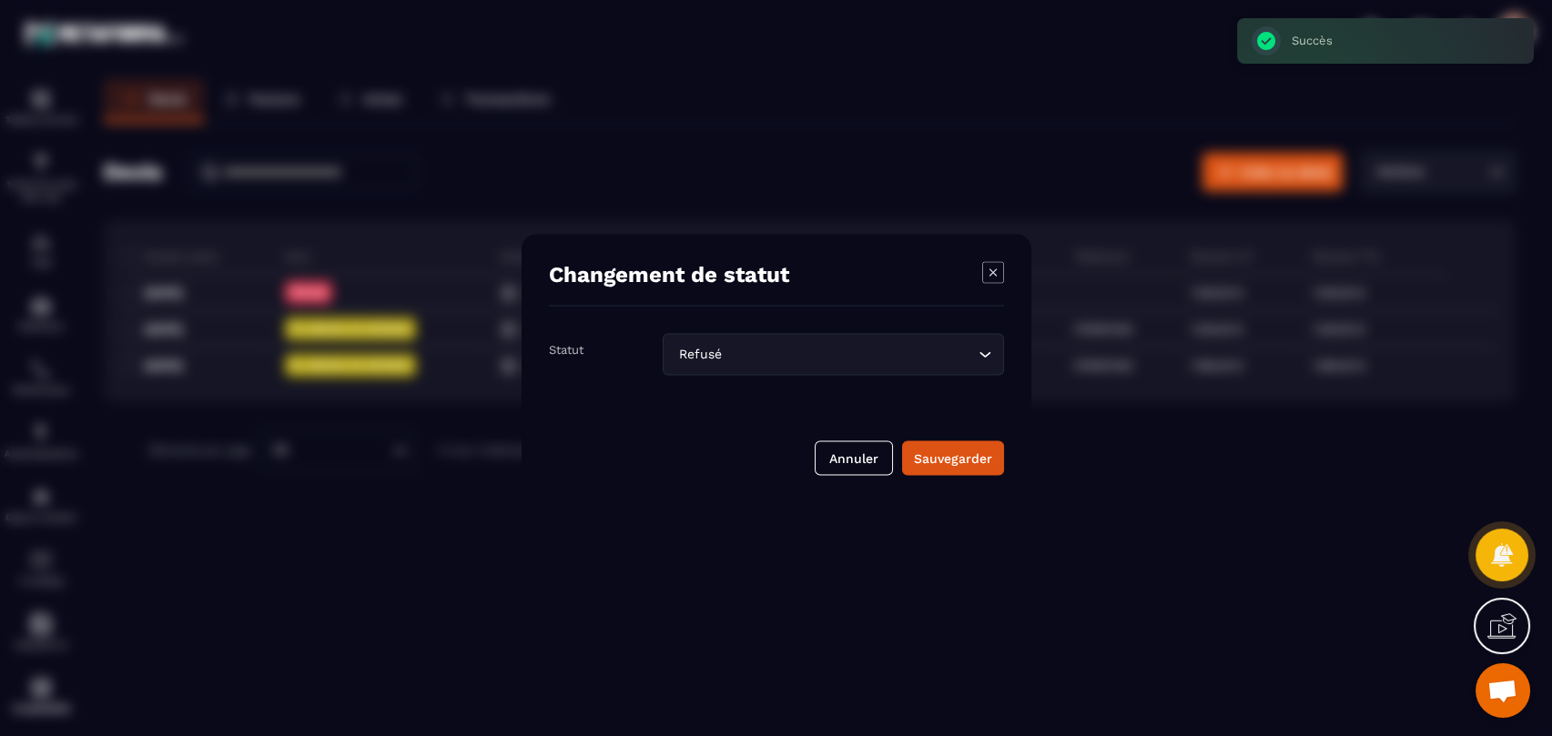
click at [964, 441] on button "Sauvegarder" at bounding box center [953, 457] width 102 height 35
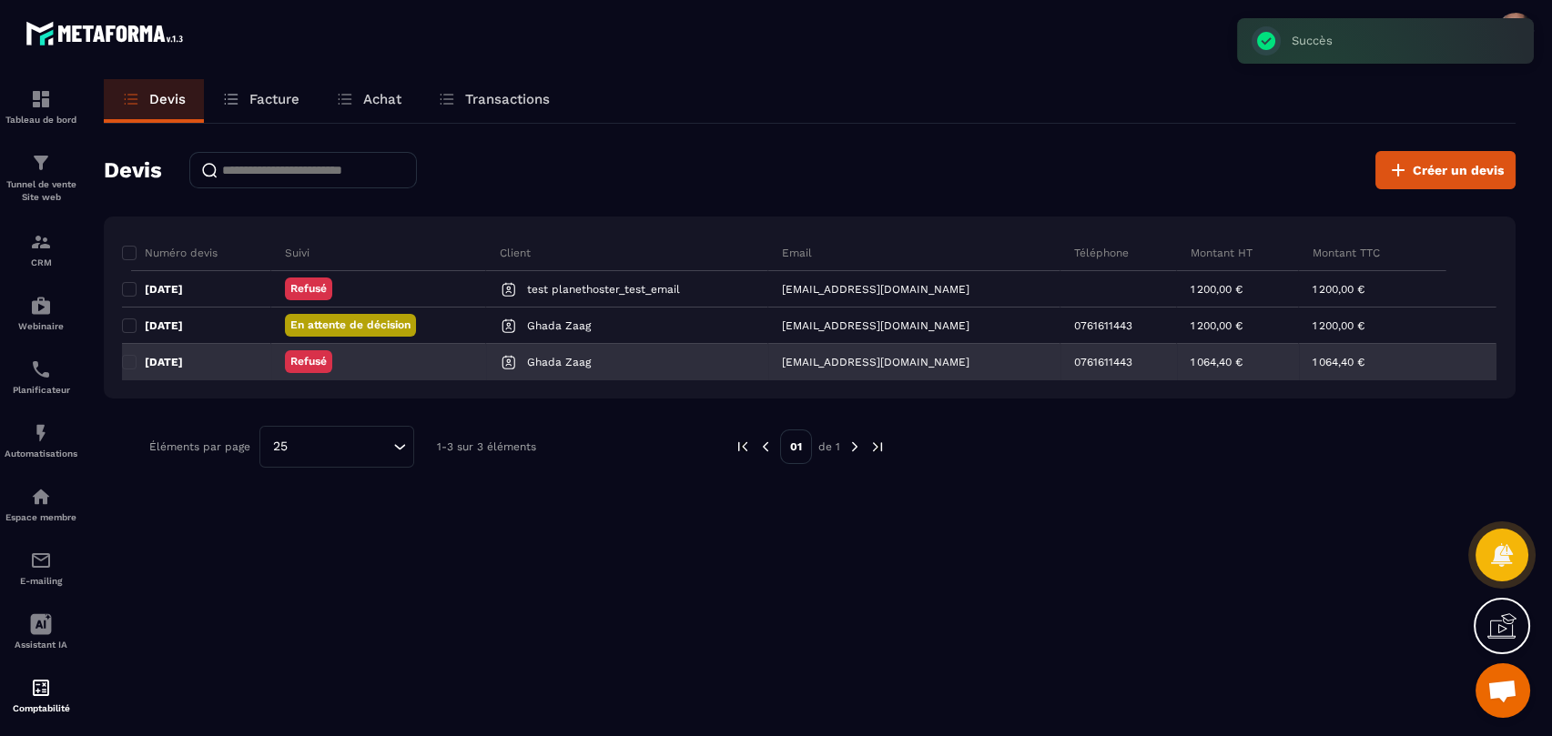
click at [138, 355] on div "[DATE]" at bounding box center [159, 362] width 47 height 15
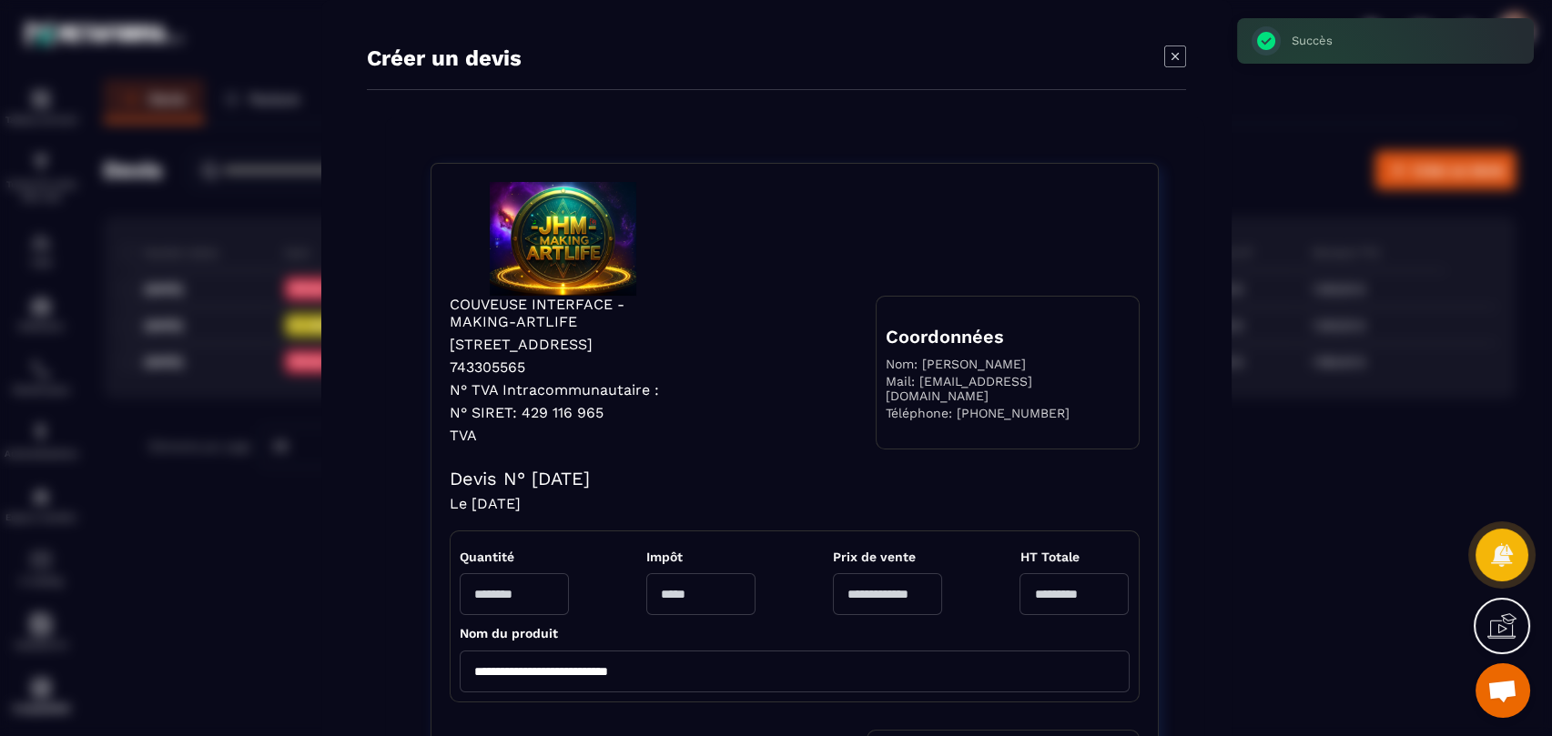
click at [1172, 56] on icon "Modal window" at bounding box center [1175, 57] width 22 height 22
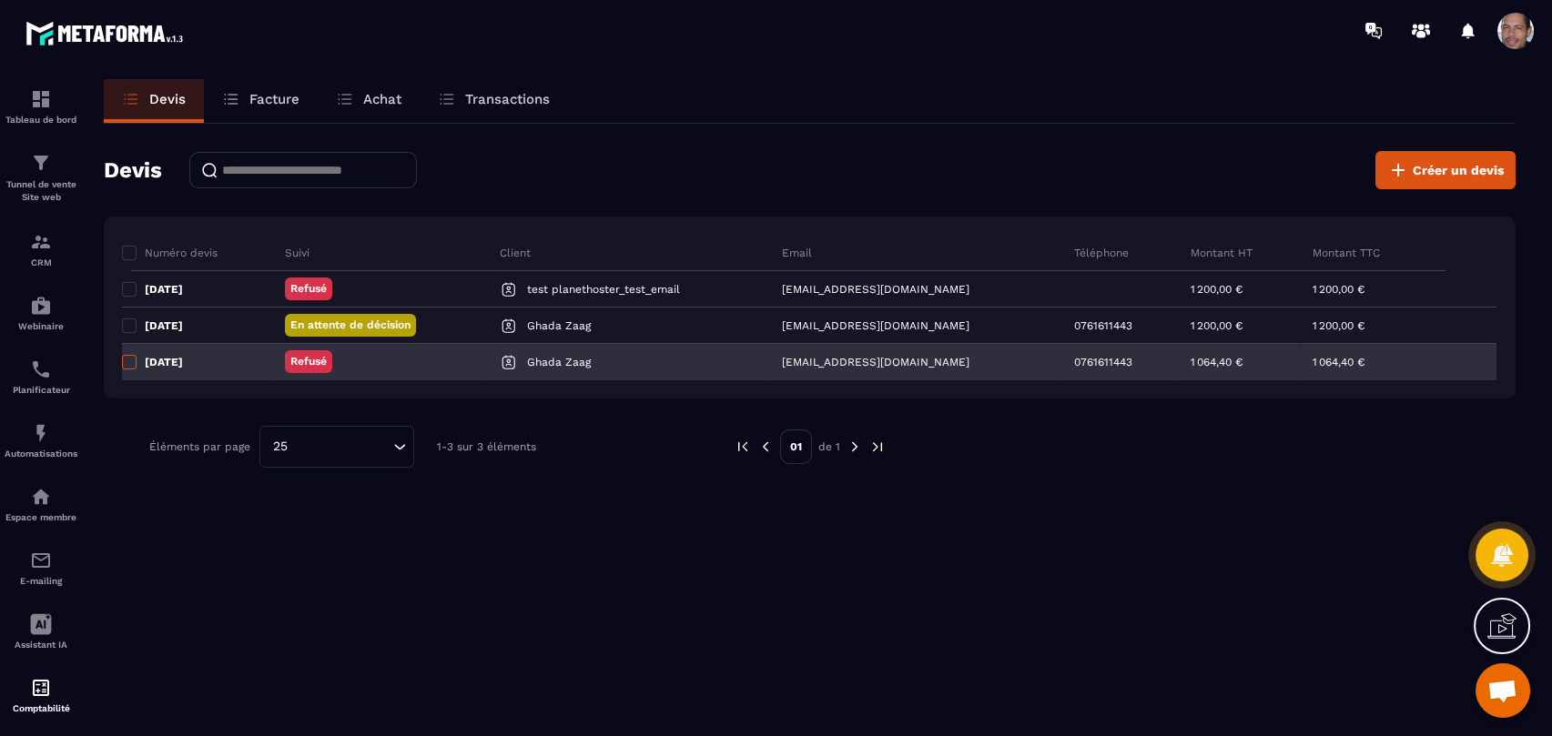
click at [125, 356] on tr "[DATE] Refusé Ghada Zaag [EMAIL_ADDRESS][DOMAIN_NAME] 0761611443 1 064,40 € 1 0…" at bounding box center [809, 362] width 1375 height 36
click at [130, 360] on span at bounding box center [129, 362] width 15 height 15
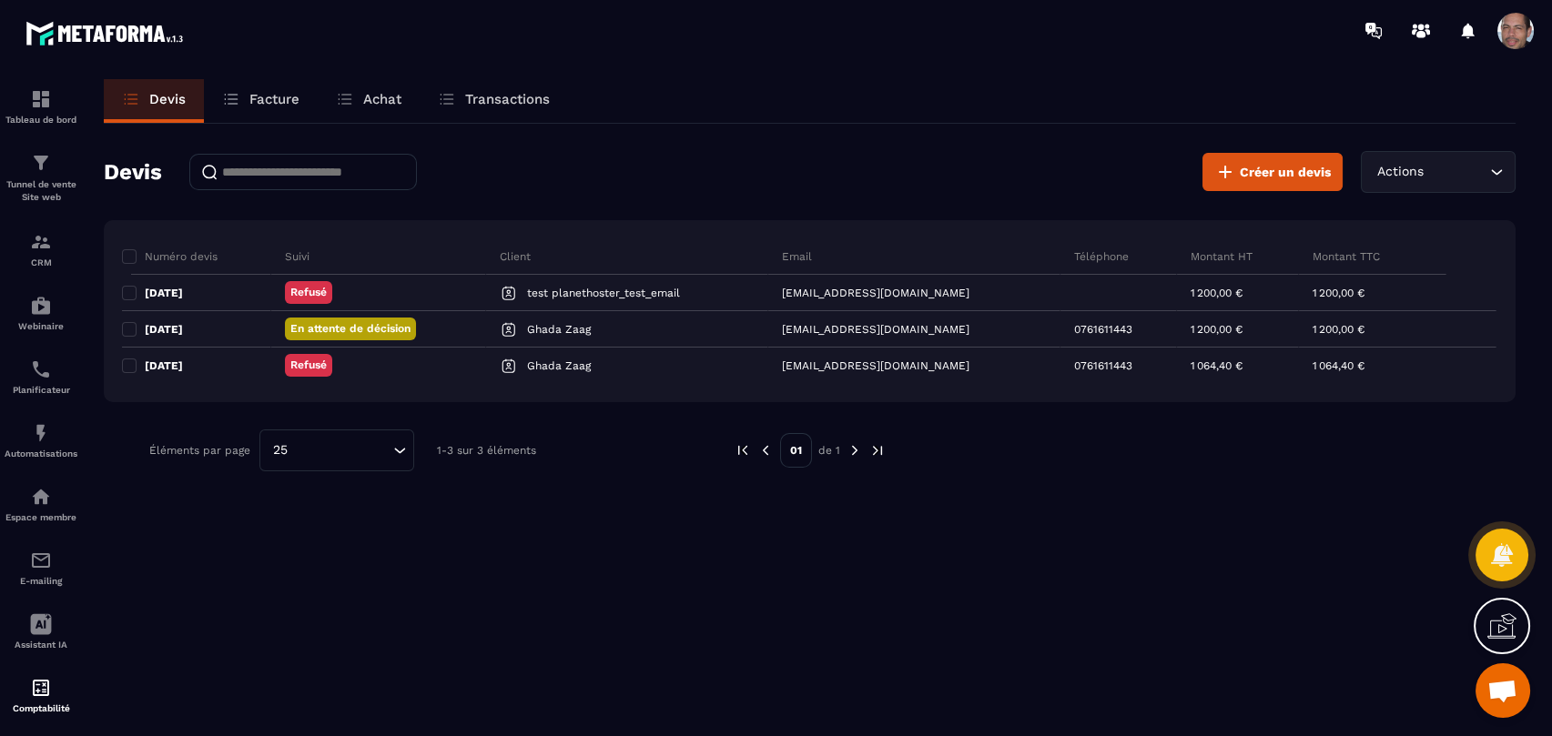
click at [1473, 180] on input "Search for option" at bounding box center [1456, 172] width 58 height 20
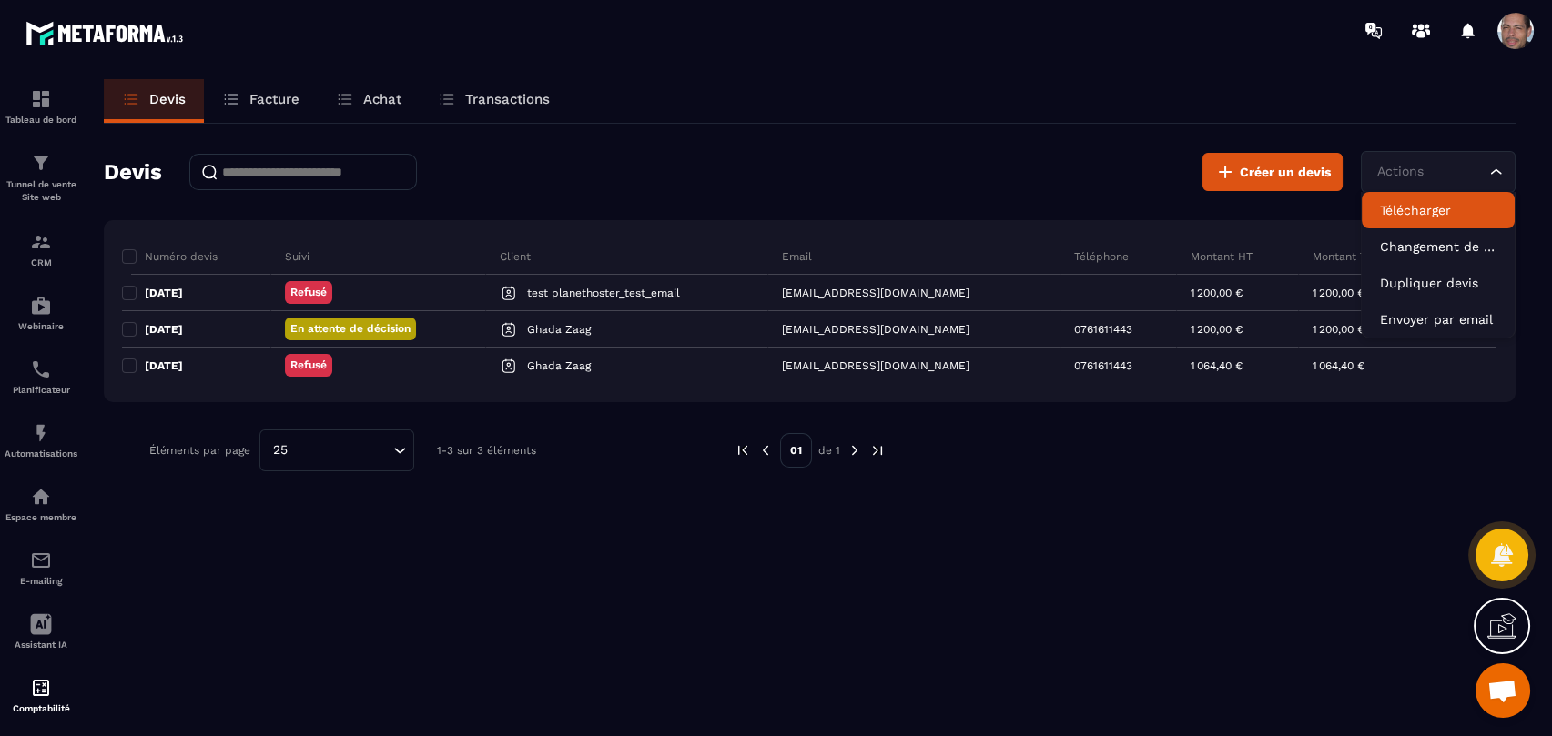
click at [495, 548] on div "Devis Facture Achat Transactions Devis Créer un devis Actions Loading... Téléch…" at bounding box center [810, 424] width 1448 height 691
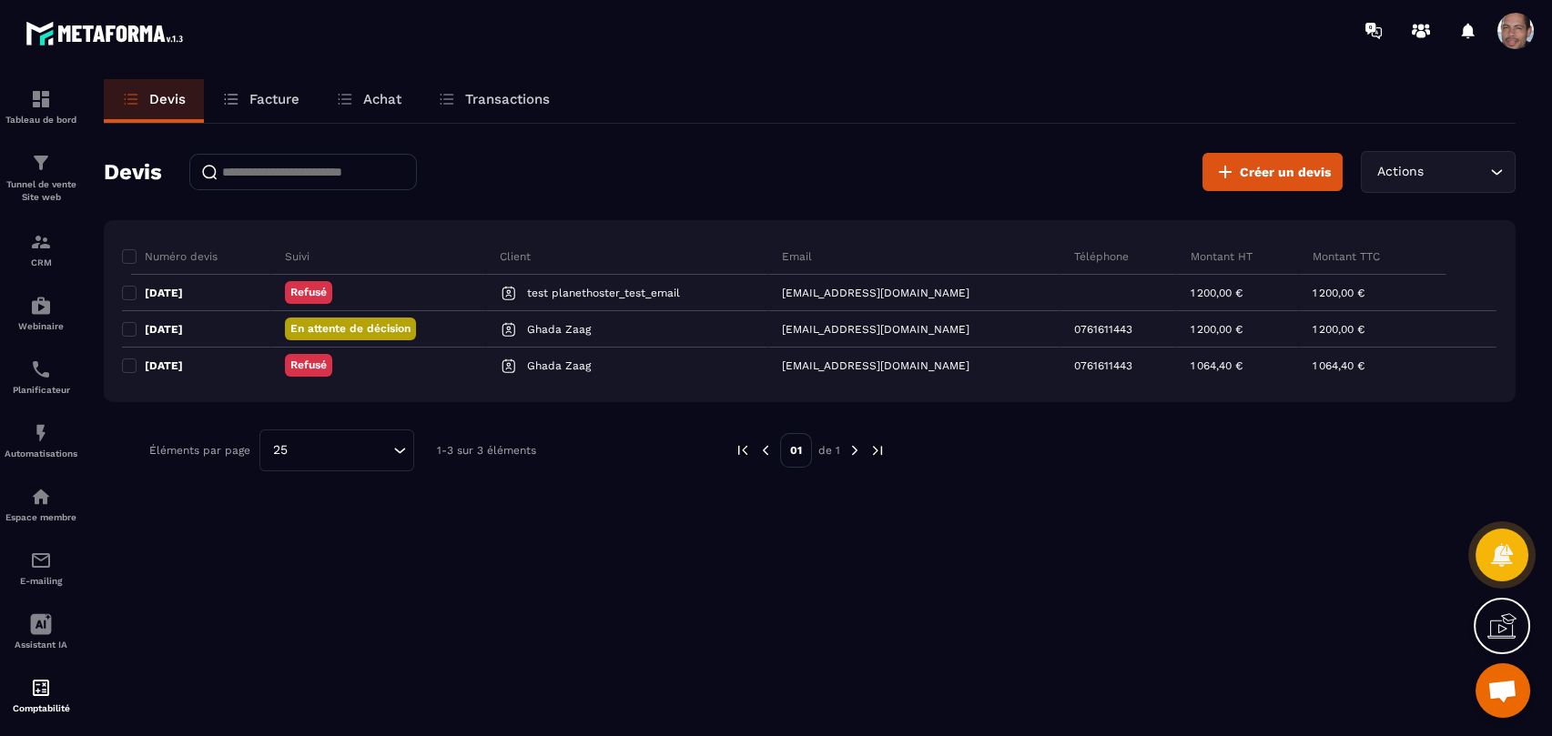
click at [280, 97] on p "Facture" at bounding box center [274, 99] width 50 height 16
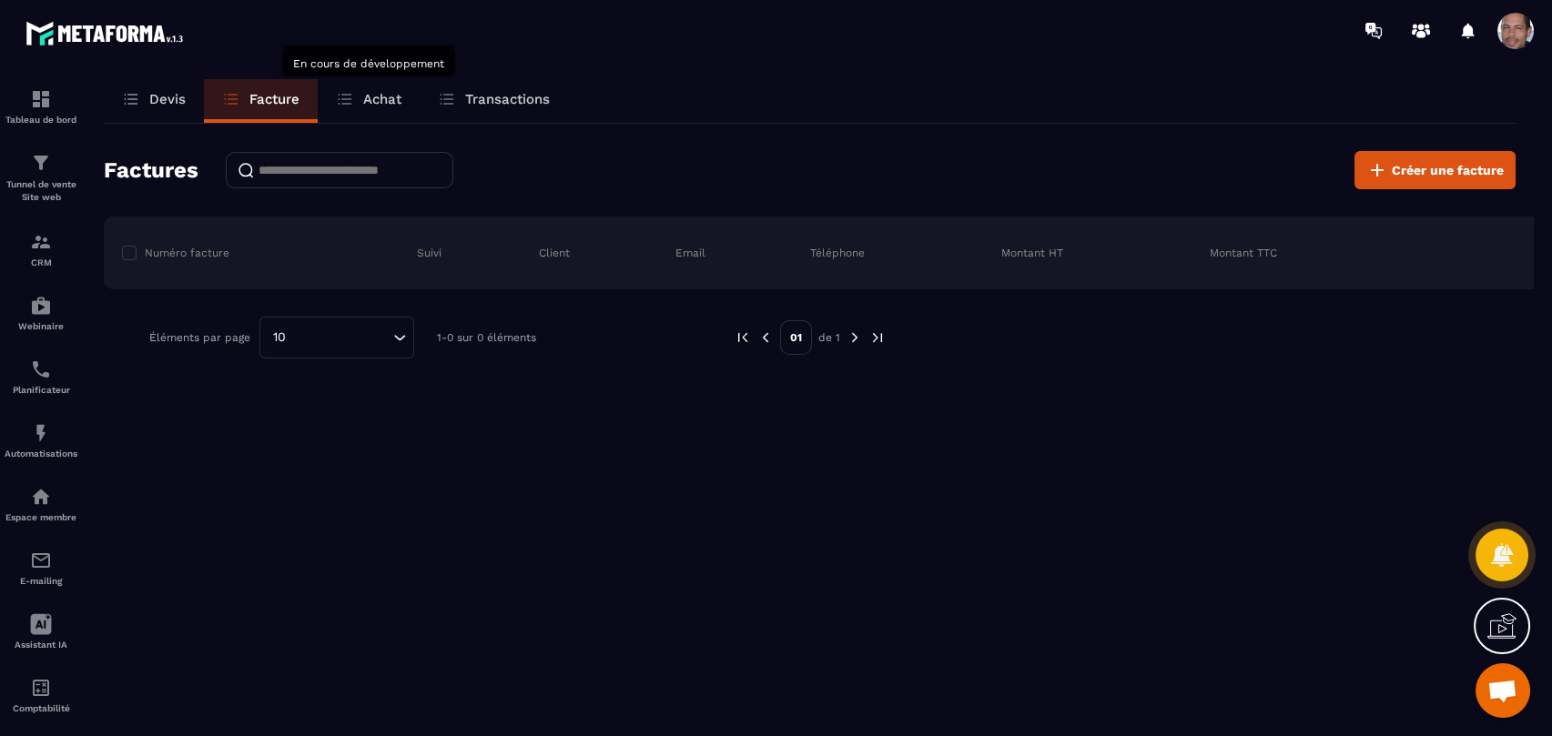
click at [397, 101] on p "Achat" at bounding box center [382, 99] width 38 height 16
click at [391, 91] on p "Achat" at bounding box center [382, 99] width 38 height 16
click at [506, 101] on p "Transactions" at bounding box center [507, 99] width 85 height 16
click at [157, 88] on link "Devis" at bounding box center [154, 101] width 100 height 44
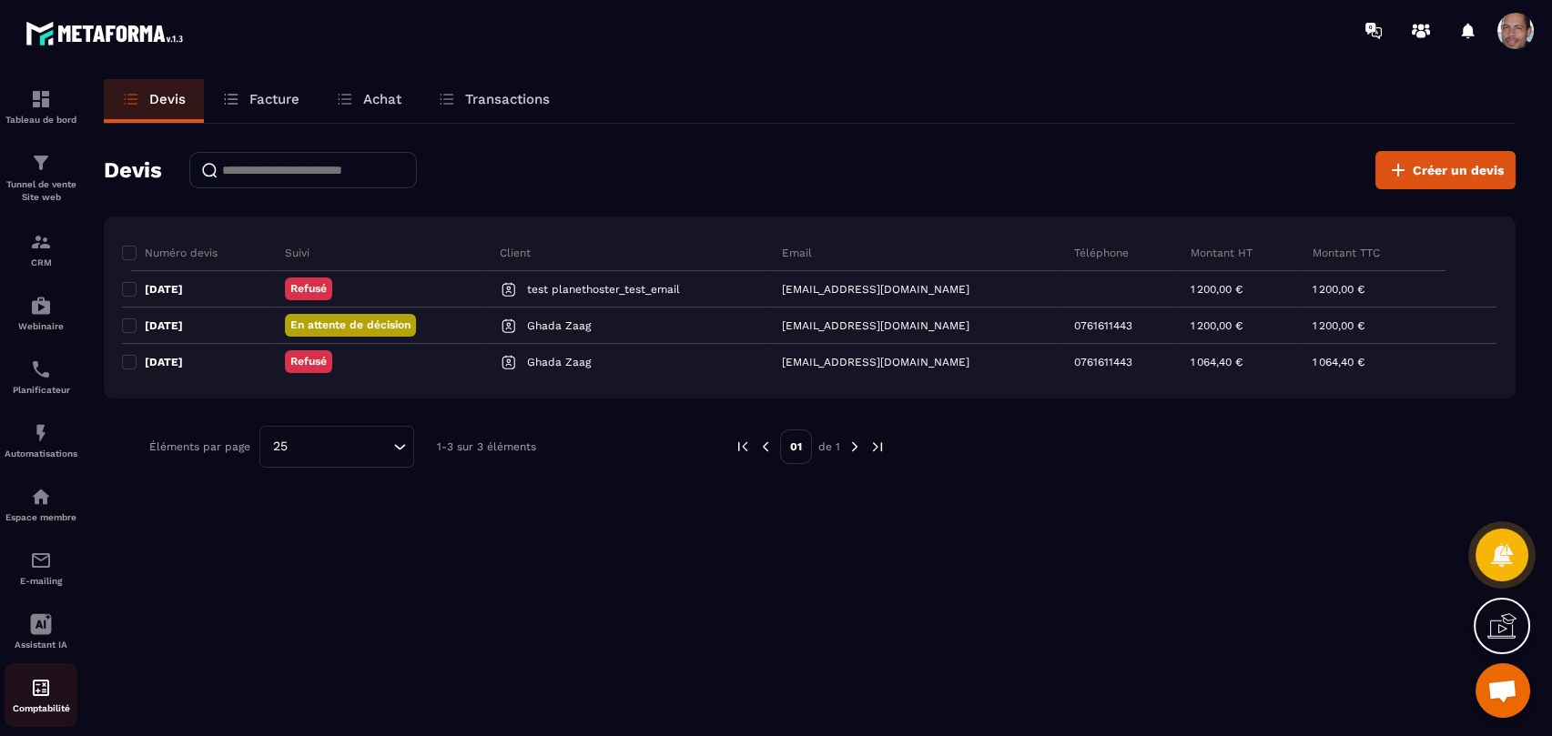
scroll to position [25, 0]
